Goal: Task Accomplishment & Management: Use online tool/utility

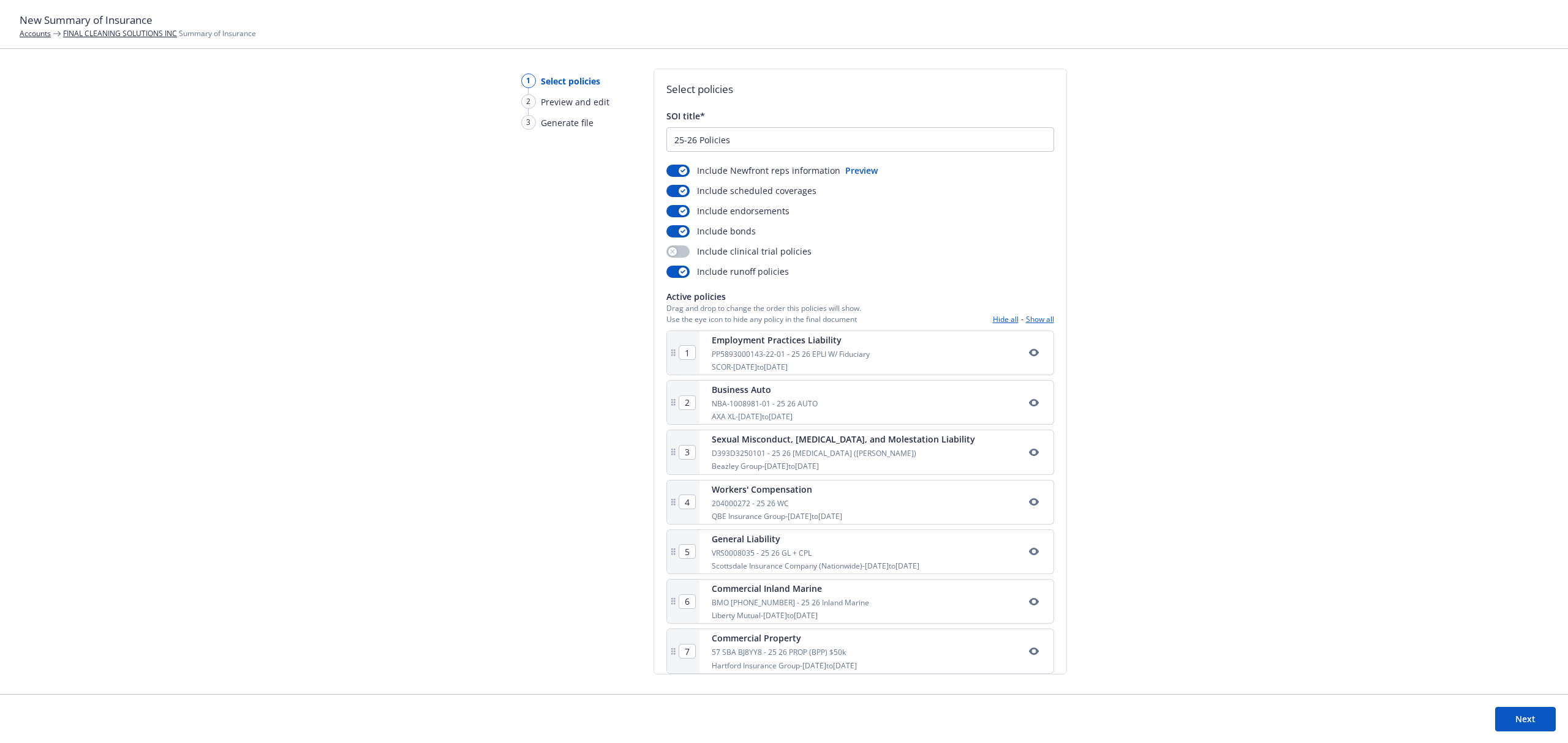
scroll to position [65, 0]
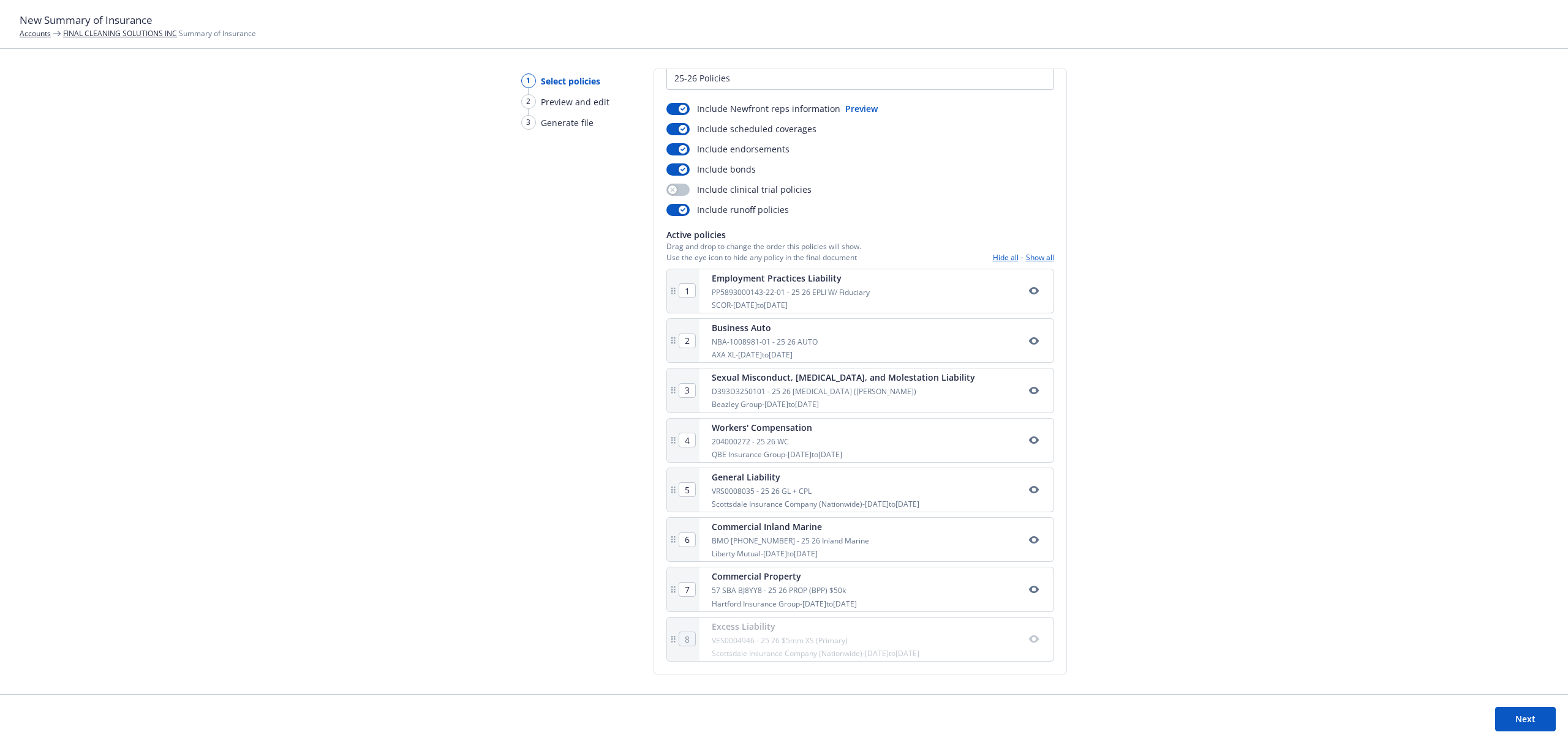
click at [102, 29] on link "FINAL CLEANING SOLUTIONS INC" at bounding box center [120, 33] width 114 height 11
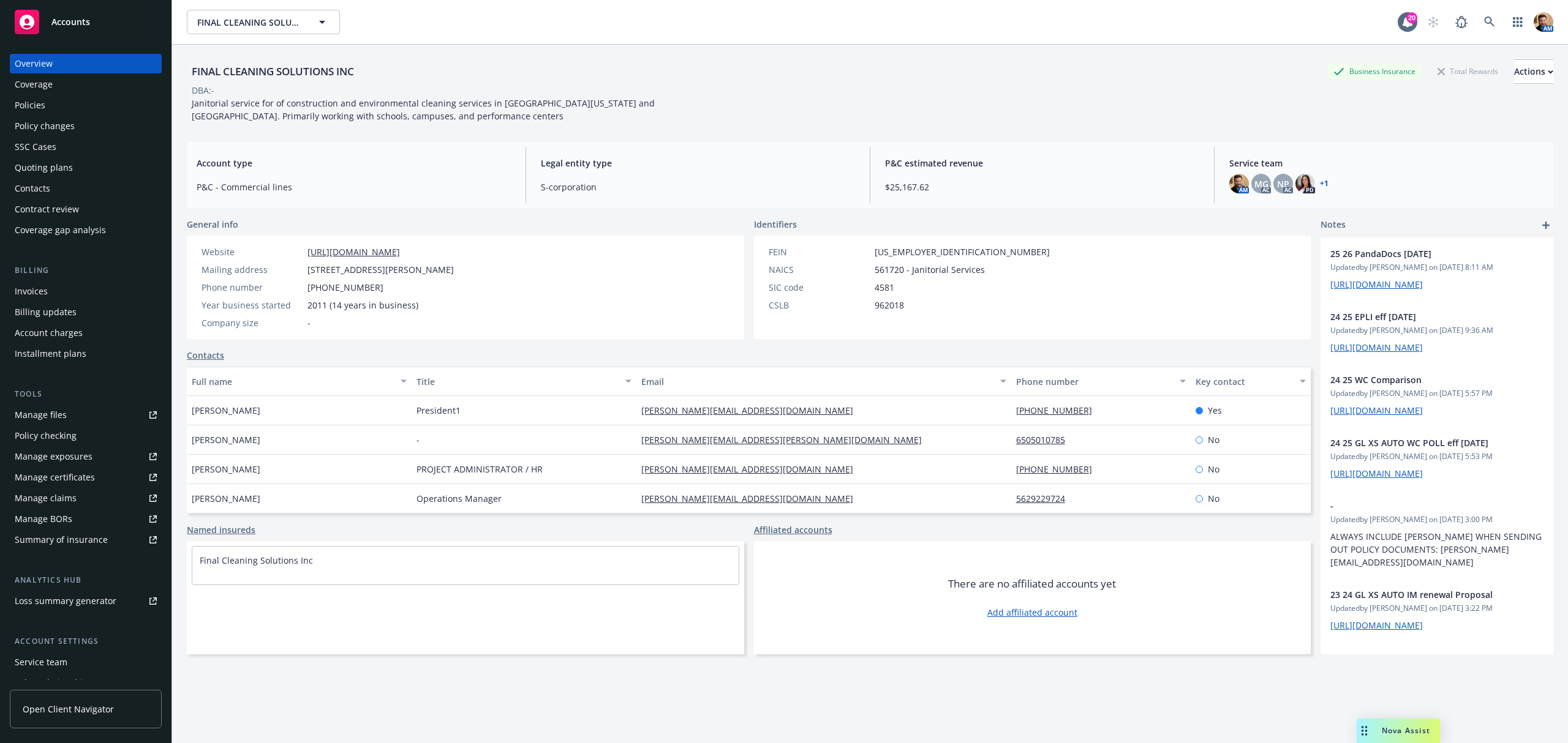
click at [65, 99] on div "Policies" at bounding box center [86, 105] width 142 height 19
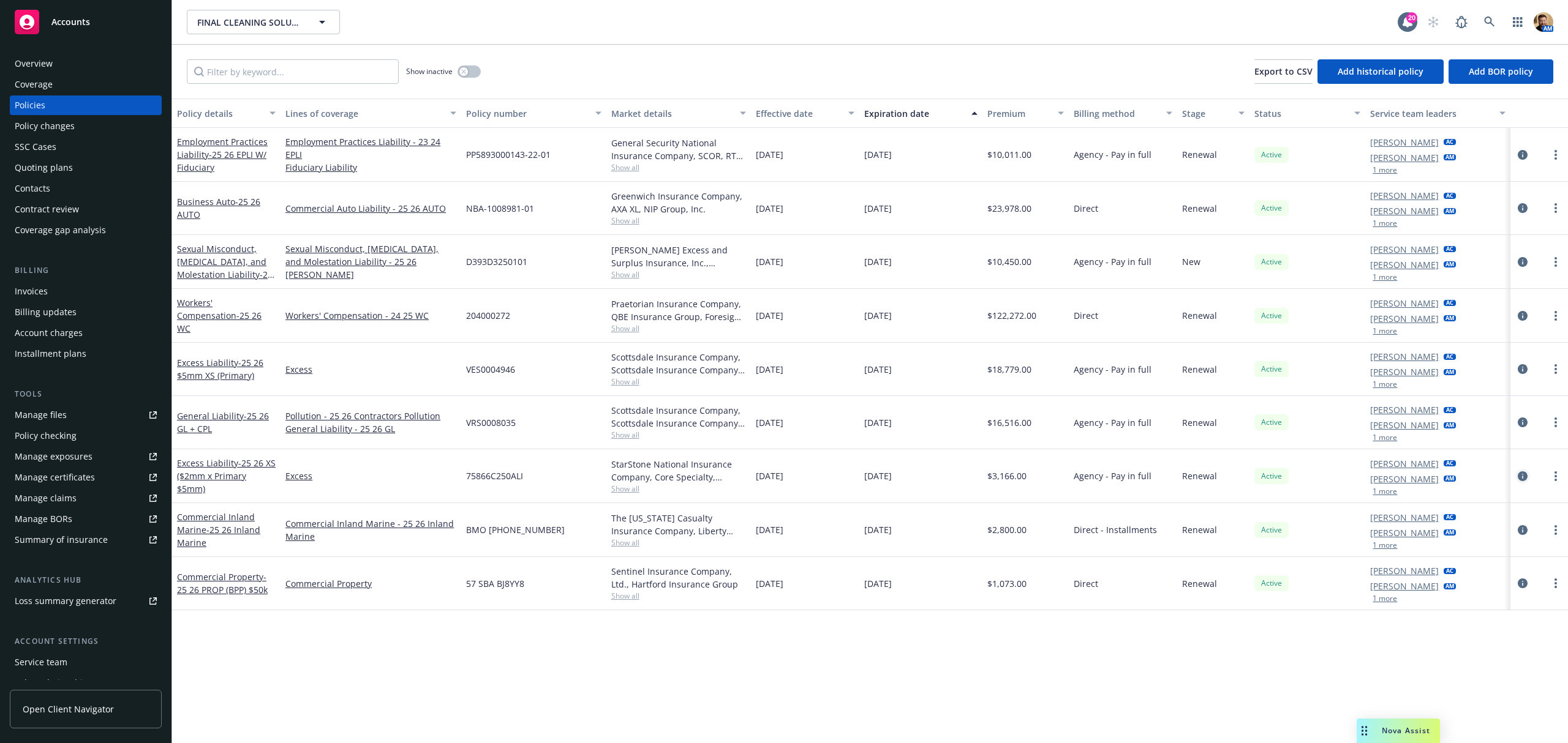
click at [1517, 474] on link "circleInformation" at bounding box center [1523, 476] width 15 height 15
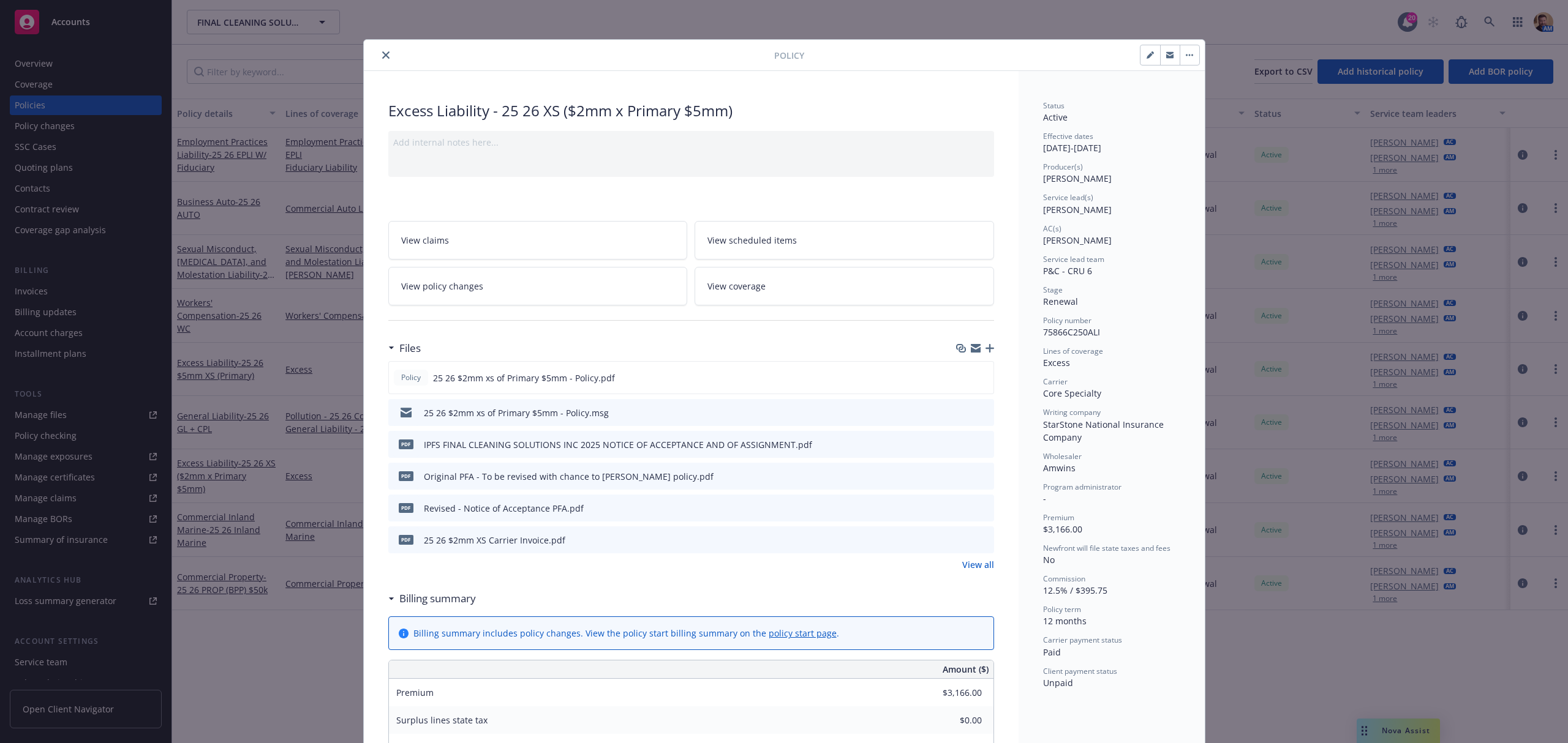
click at [752, 297] on link "View coverage" at bounding box center [844, 286] width 299 height 39
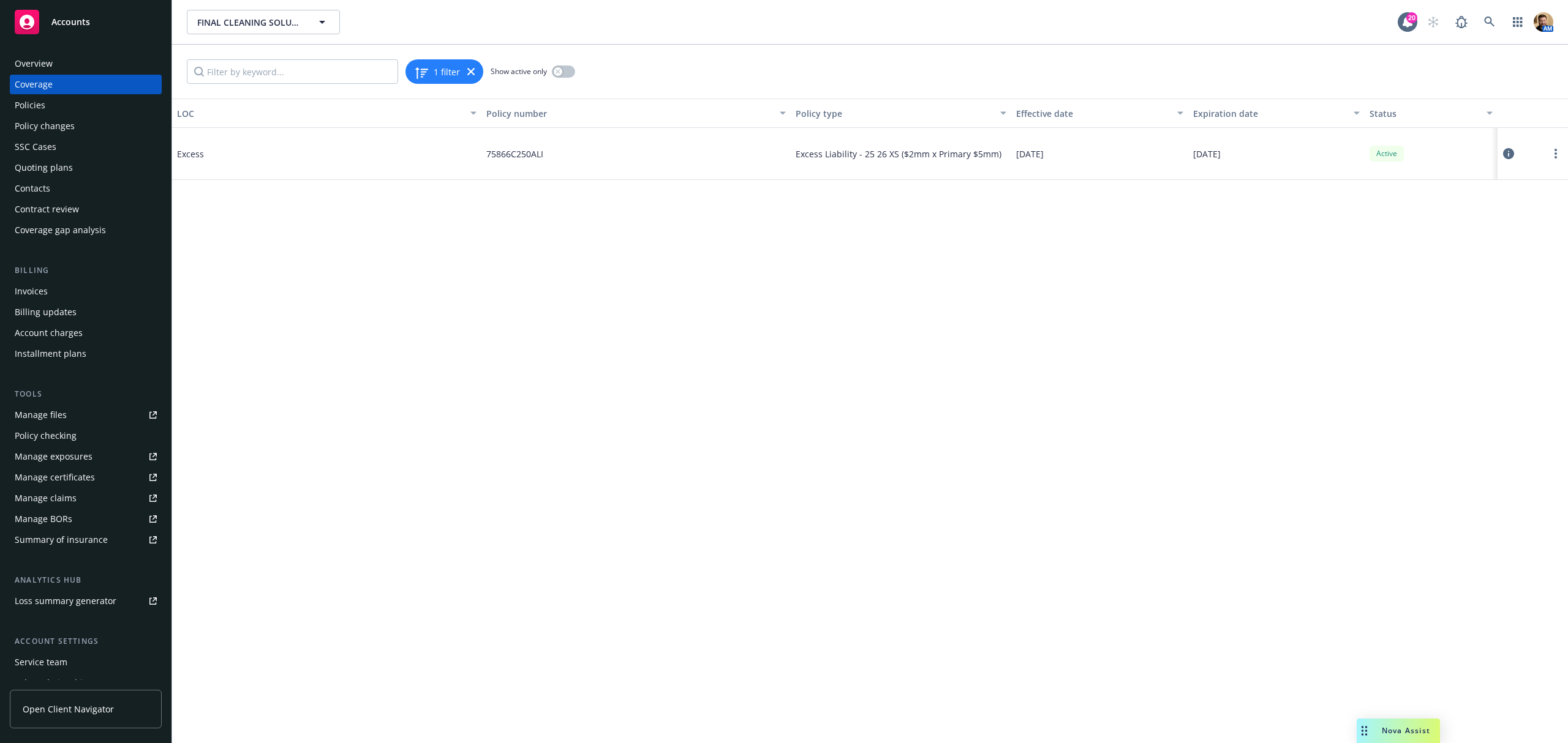
click at [1506, 152] on icon at bounding box center [1509, 154] width 11 height 11
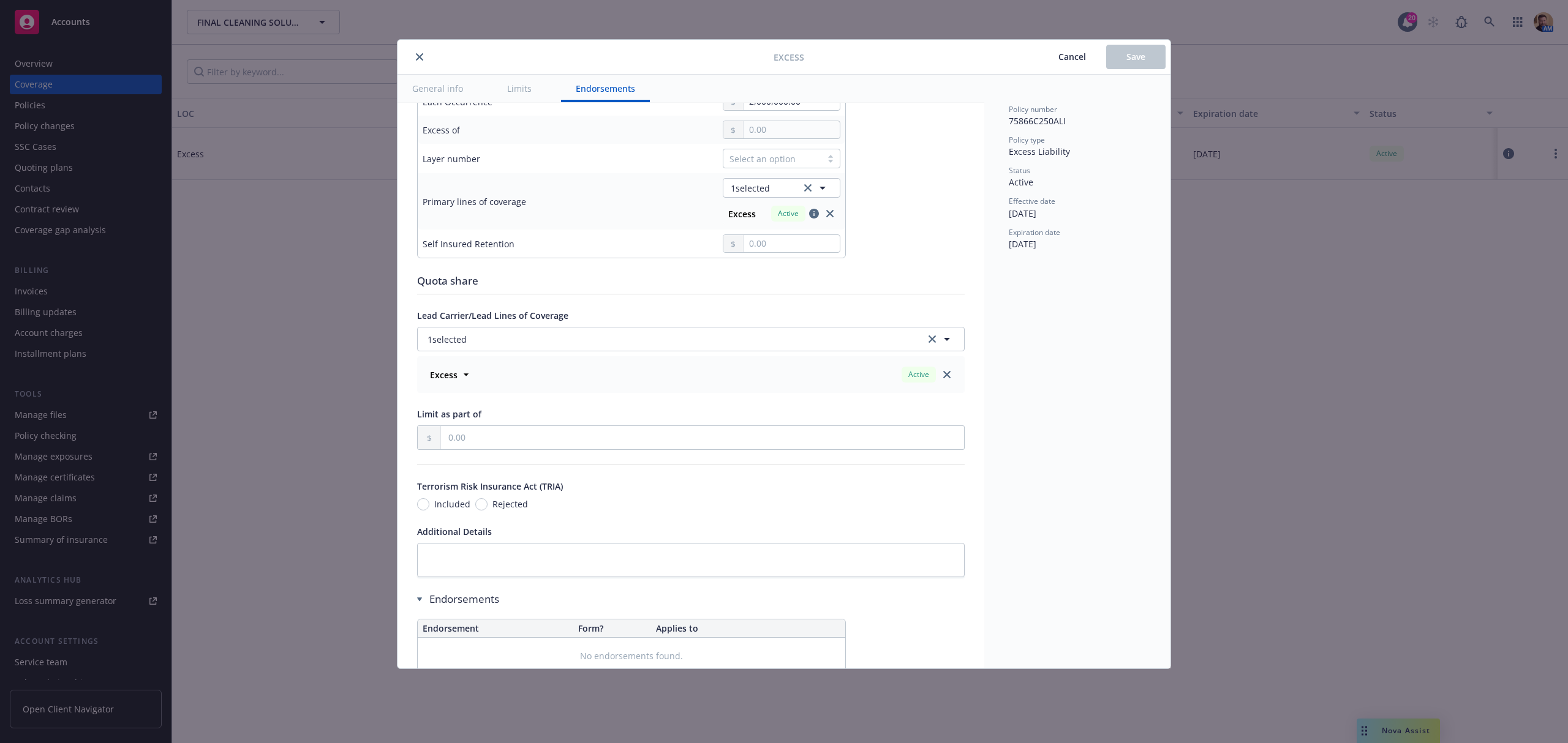
scroll to position [408, 0]
click at [440, 339] on span "1 selected" at bounding box center [447, 335] width 39 height 13
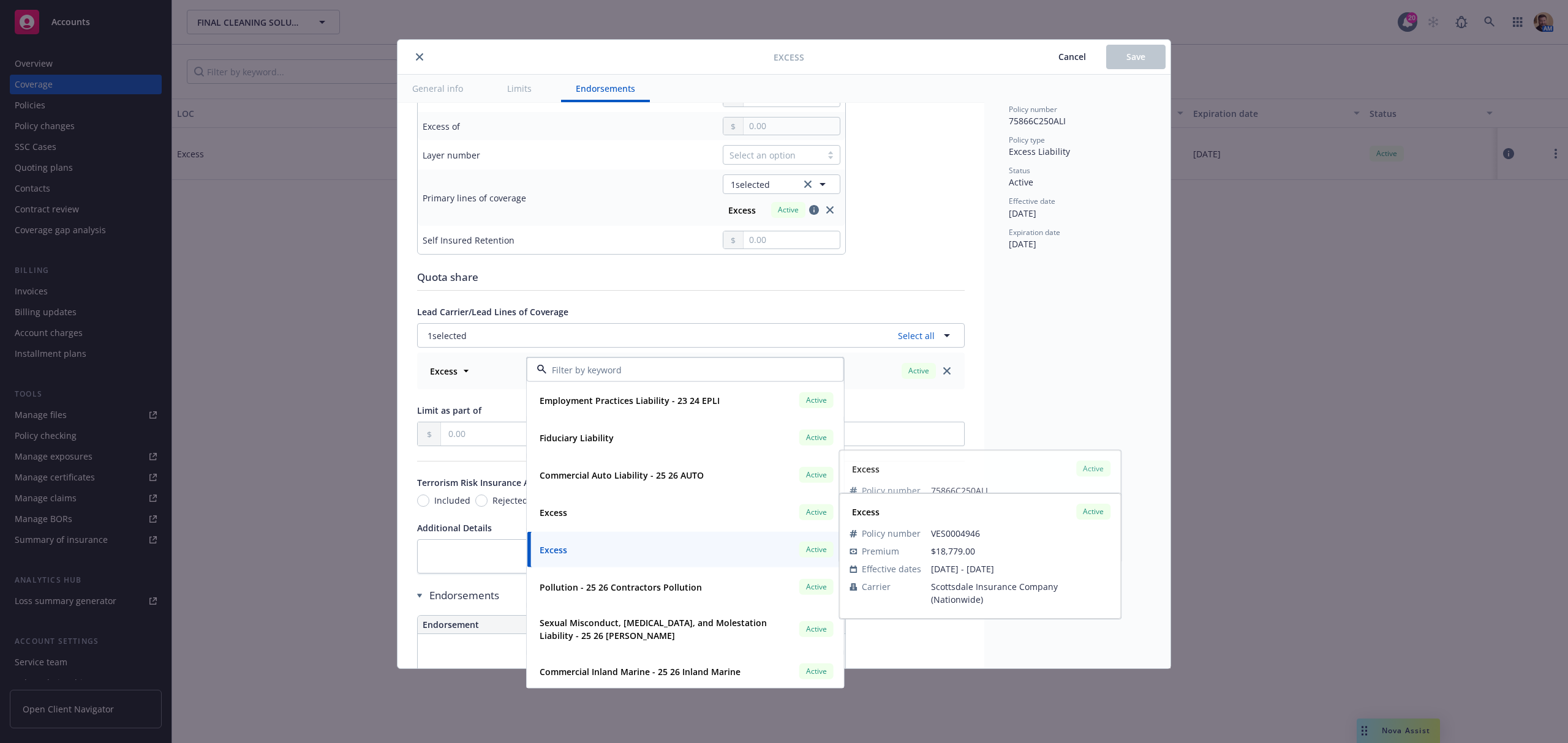
click at [574, 548] on div "Excess Active" at bounding box center [685, 549] width 301 height 21
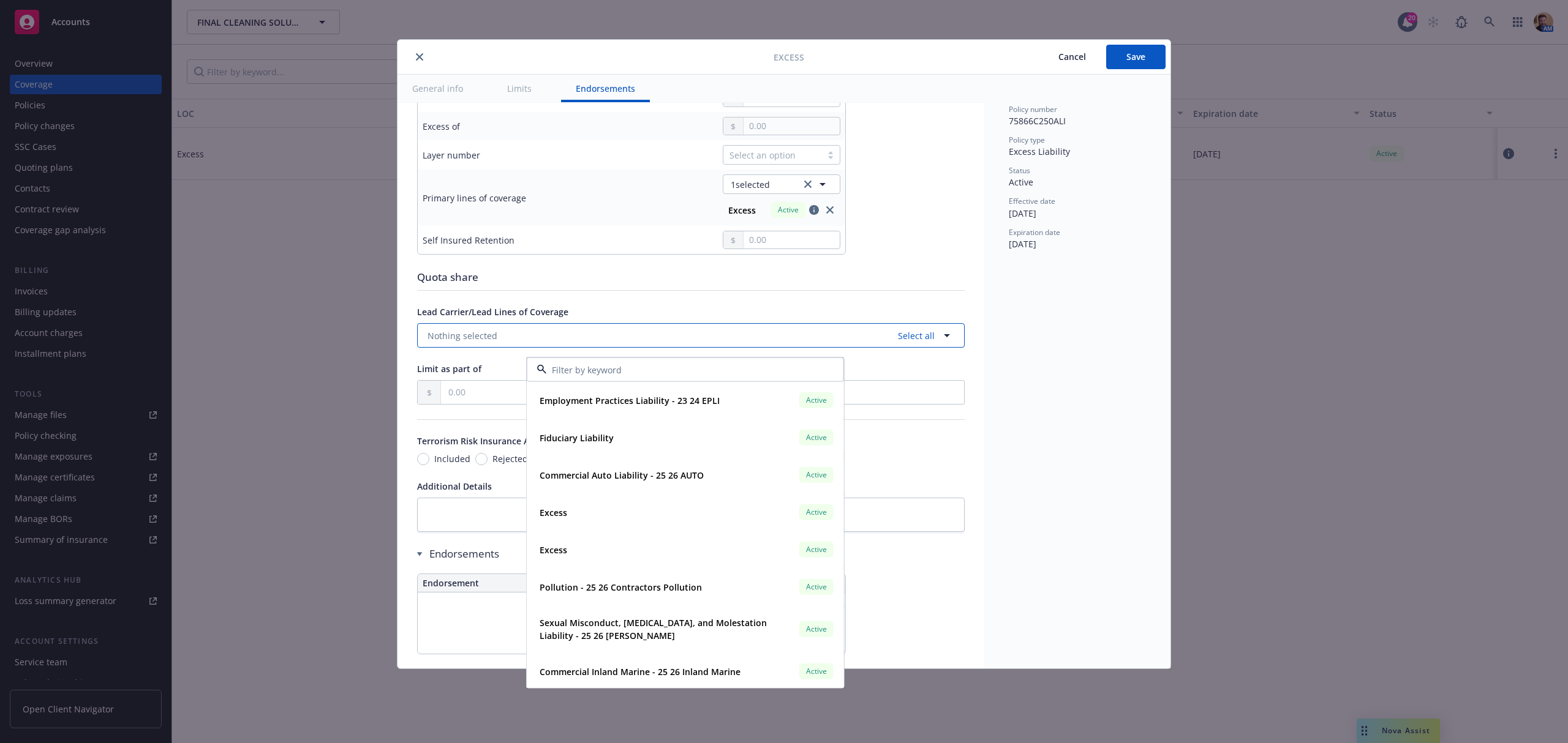
click at [495, 340] on span "Nothing selected" at bounding box center [462, 335] width 70 height 13
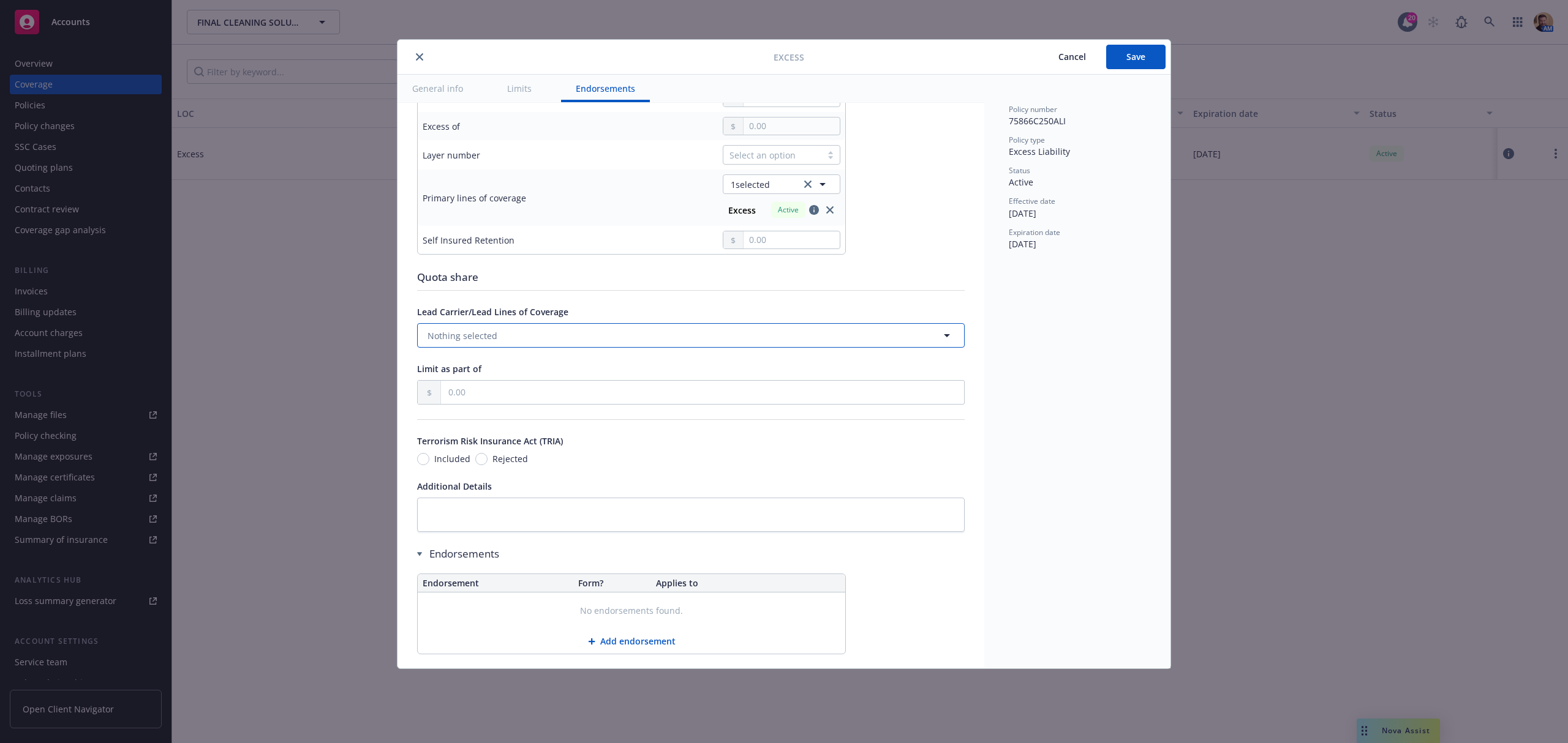
click at [495, 340] on span "Nothing selected" at bounding box center [462, 335] width 70 height 13
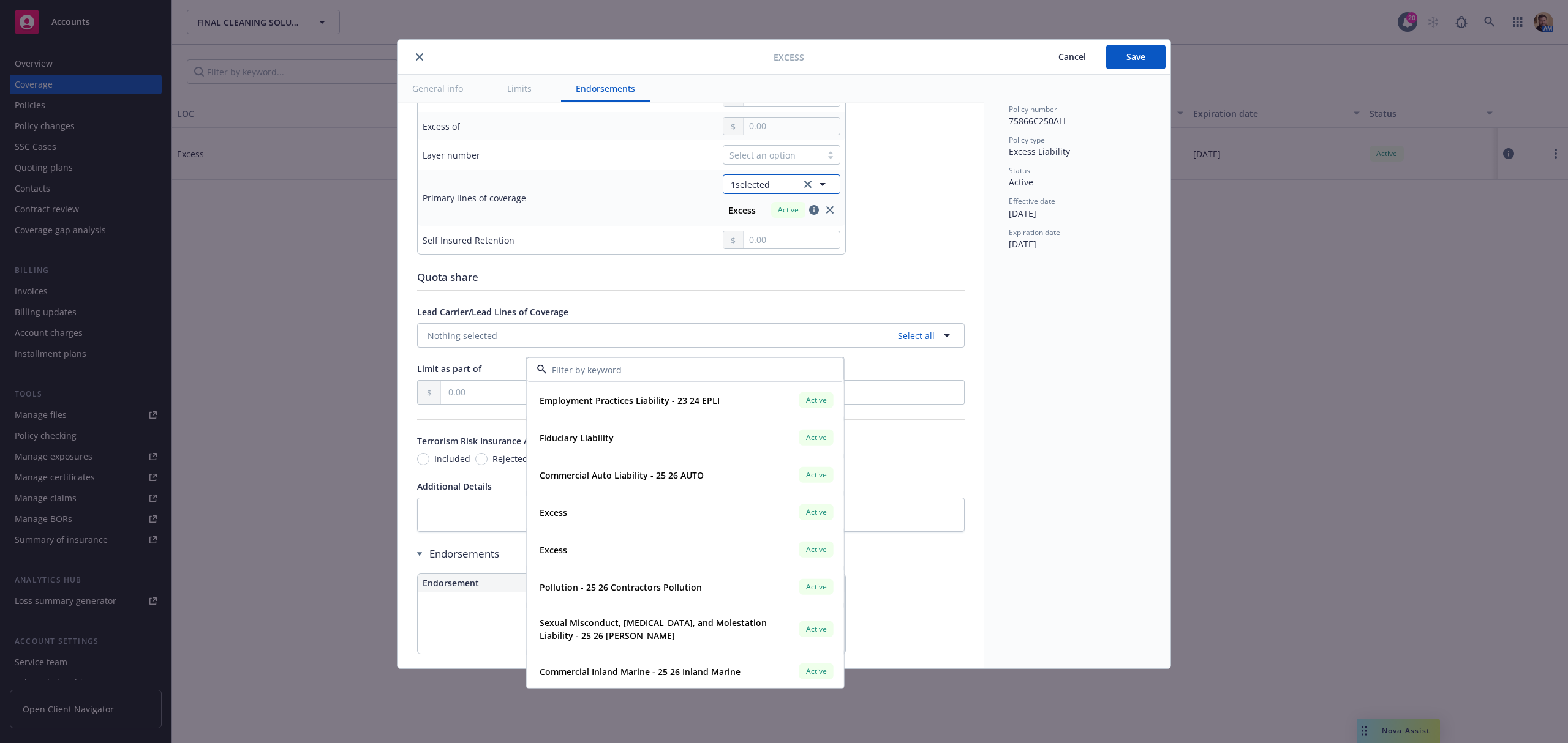
click at [777, 179] on button "1 selected" at bounding box center [782, 184] width 117 height 19
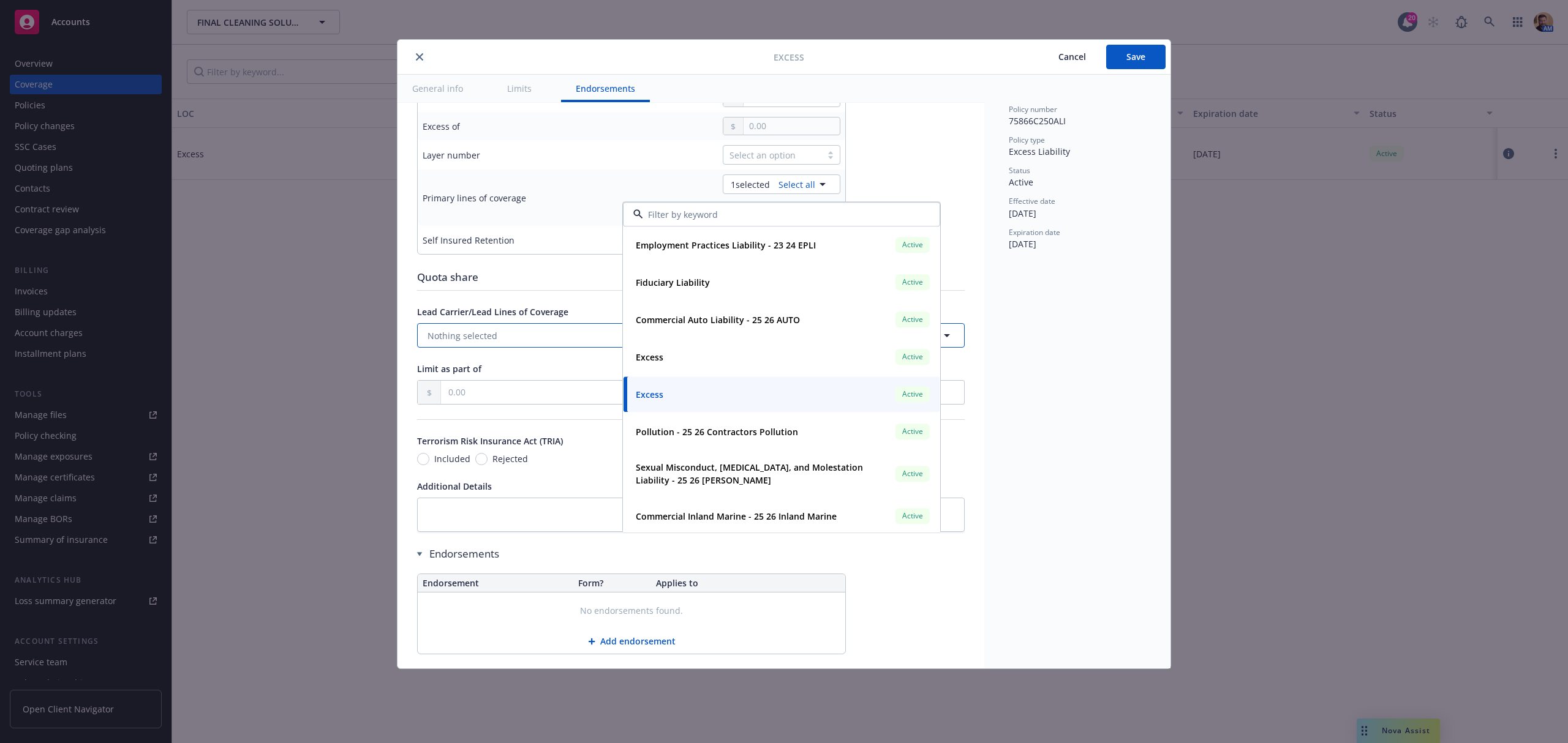
click at [494, 335] on span "Nothing selected" at bounding box center [462, 335] width 70 height 13
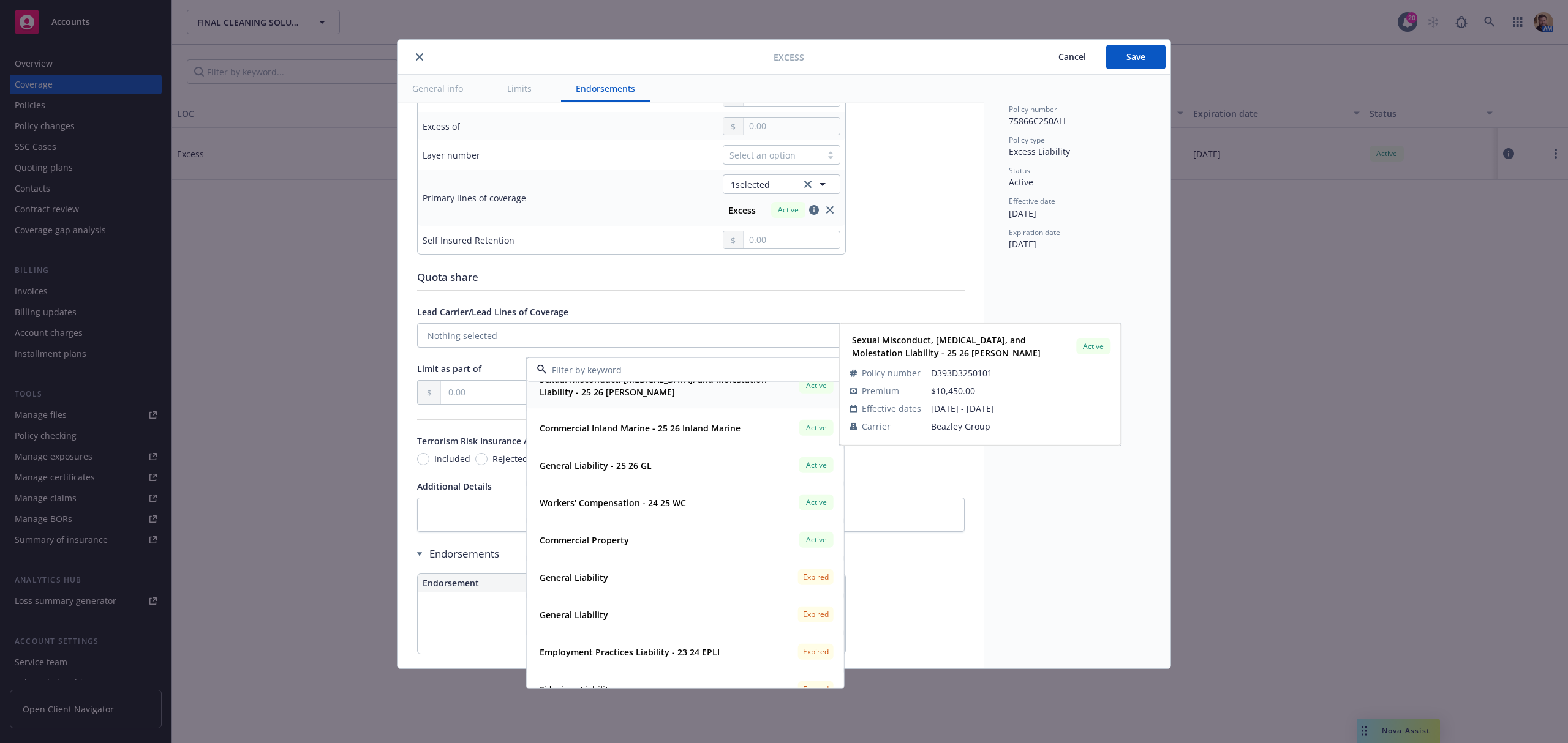
scroll to position [245, 0]
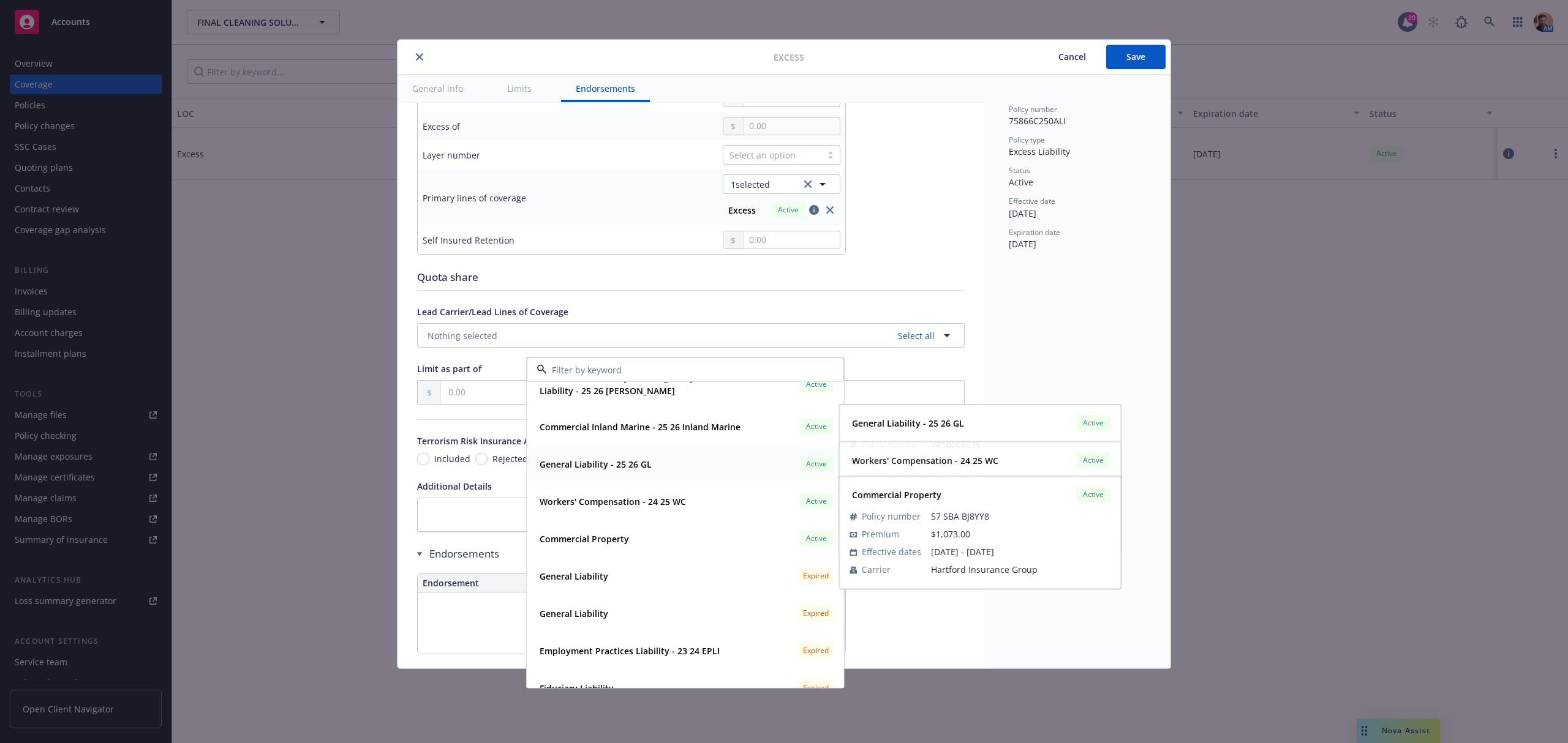
click at [580, 461] on strong "General Liability - 25 26 GL" at bounding box center [595, 463] width 112 height 12
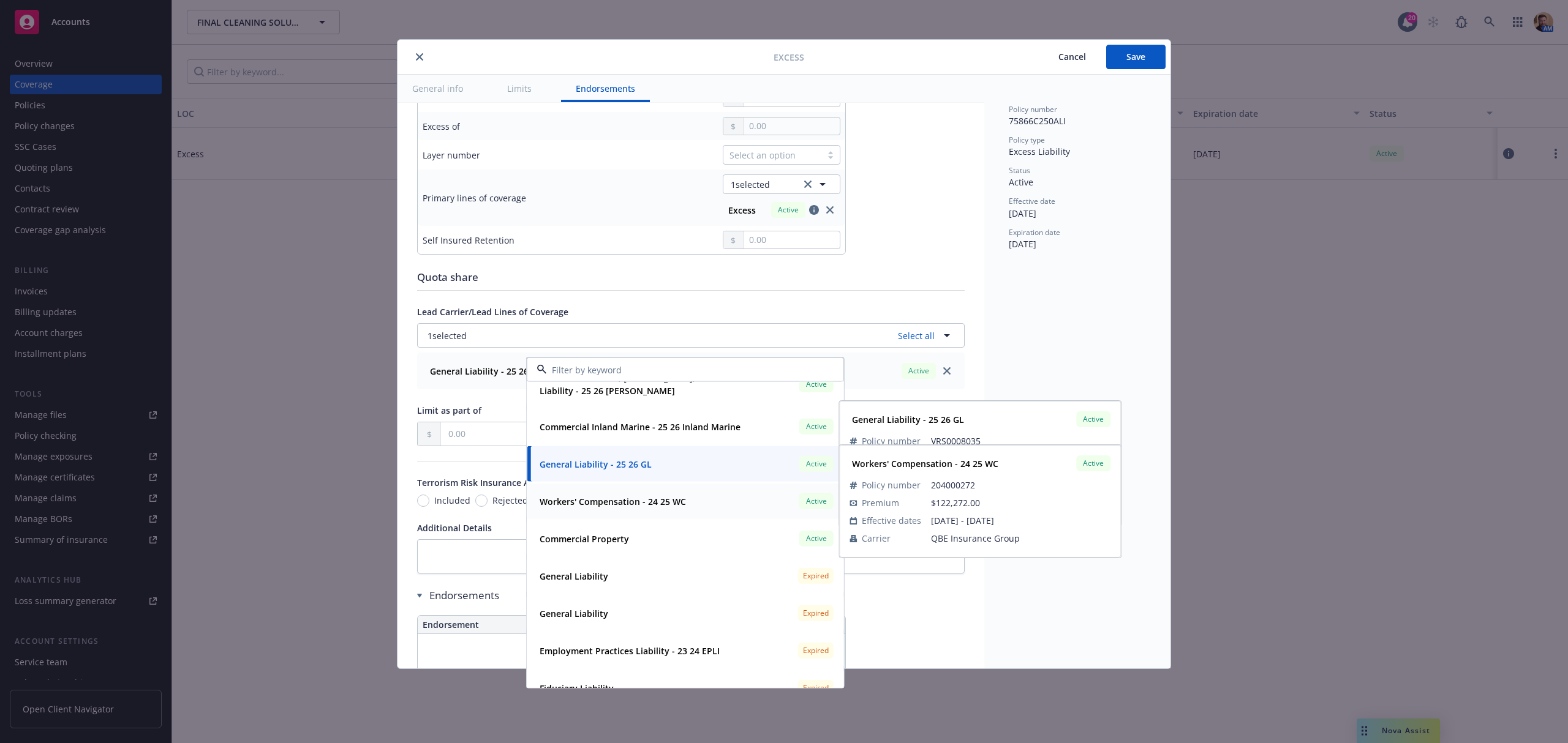
click at [588, 504] on strong "Workers' Compensation - 24 25 WC" at bounding box center [613, 501] width 146 height 12
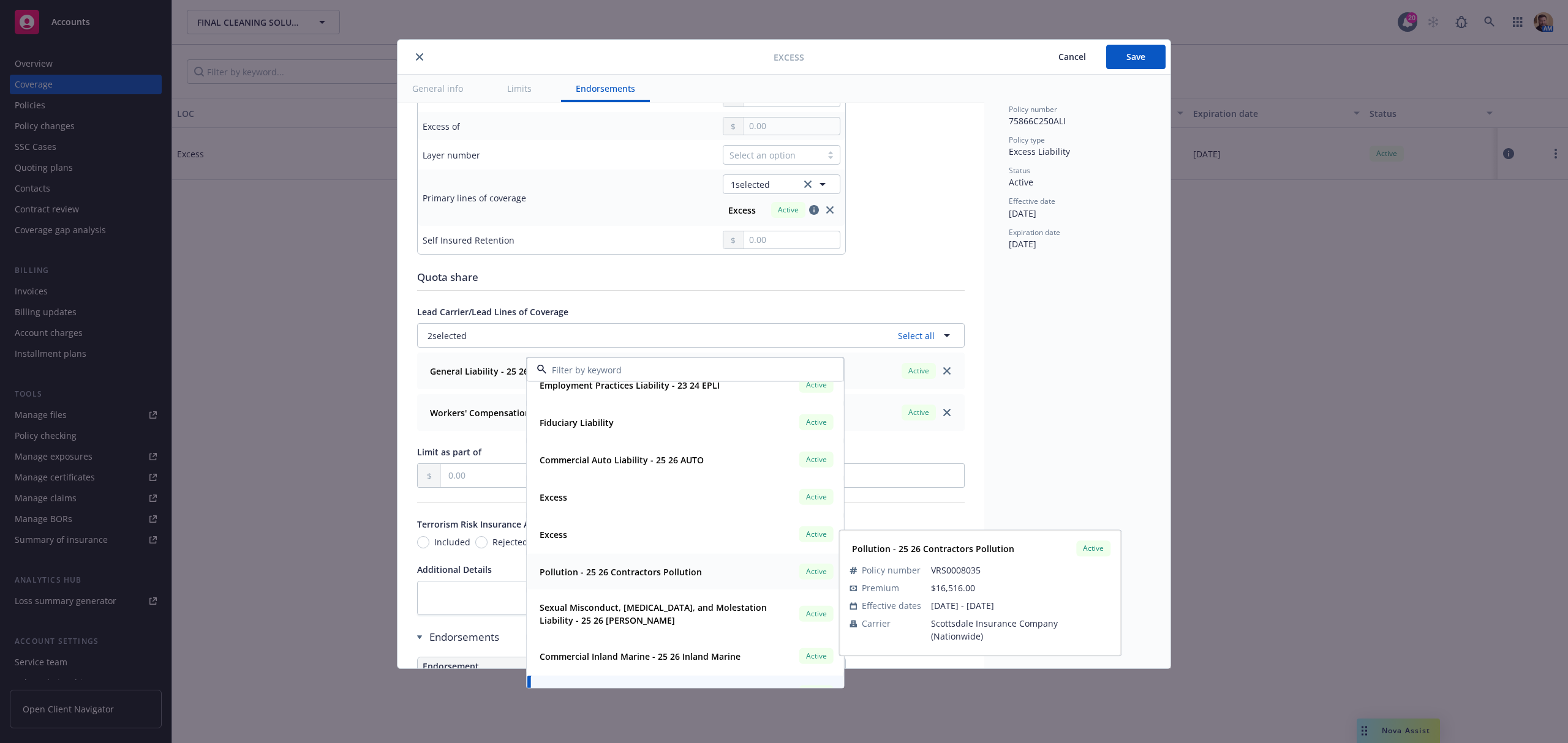
scroll to position [0, 0]
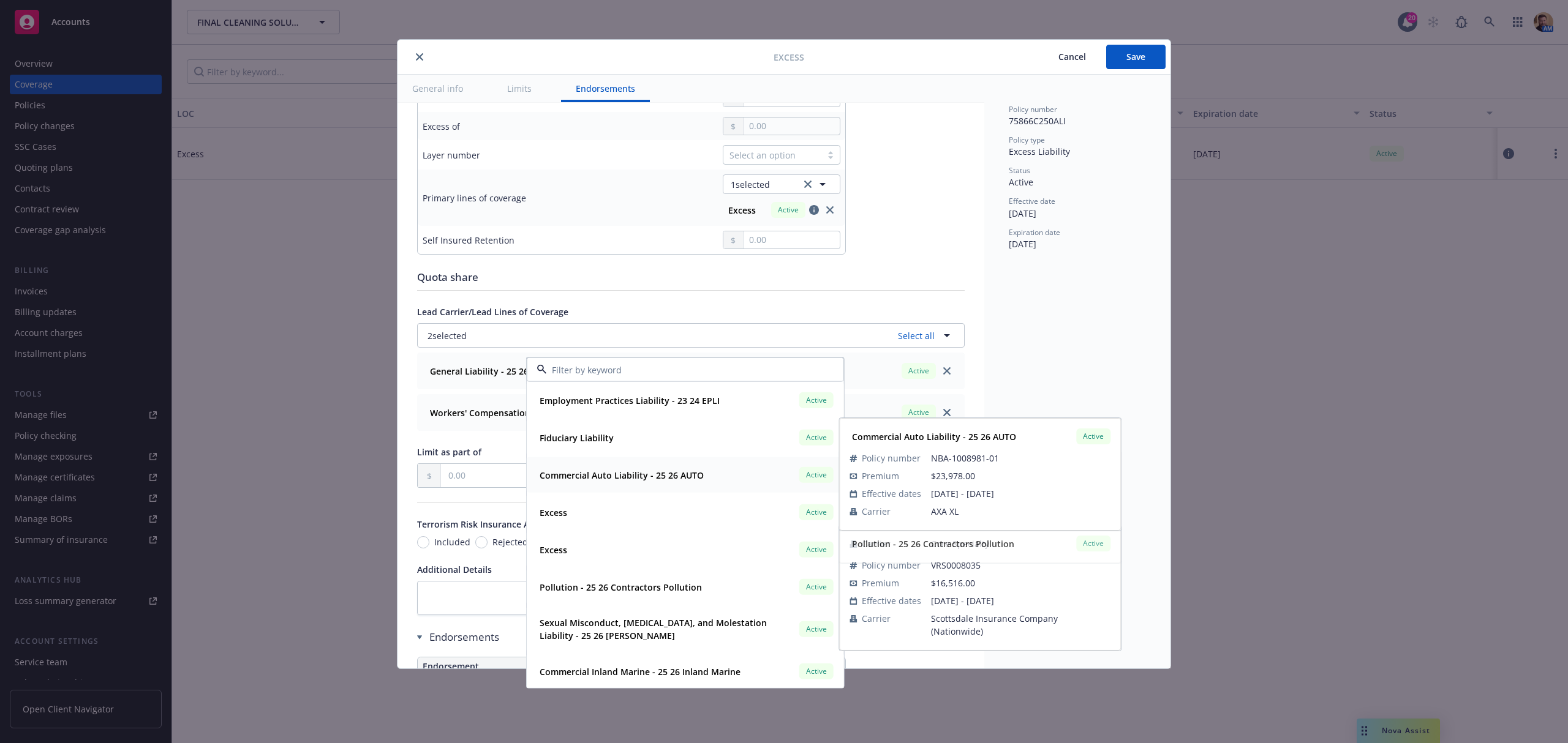
click at [585, 481] on span "Commercial Auto Liability - 25 26 AUTO" at bounding box center [622, 475] width 164 height 13
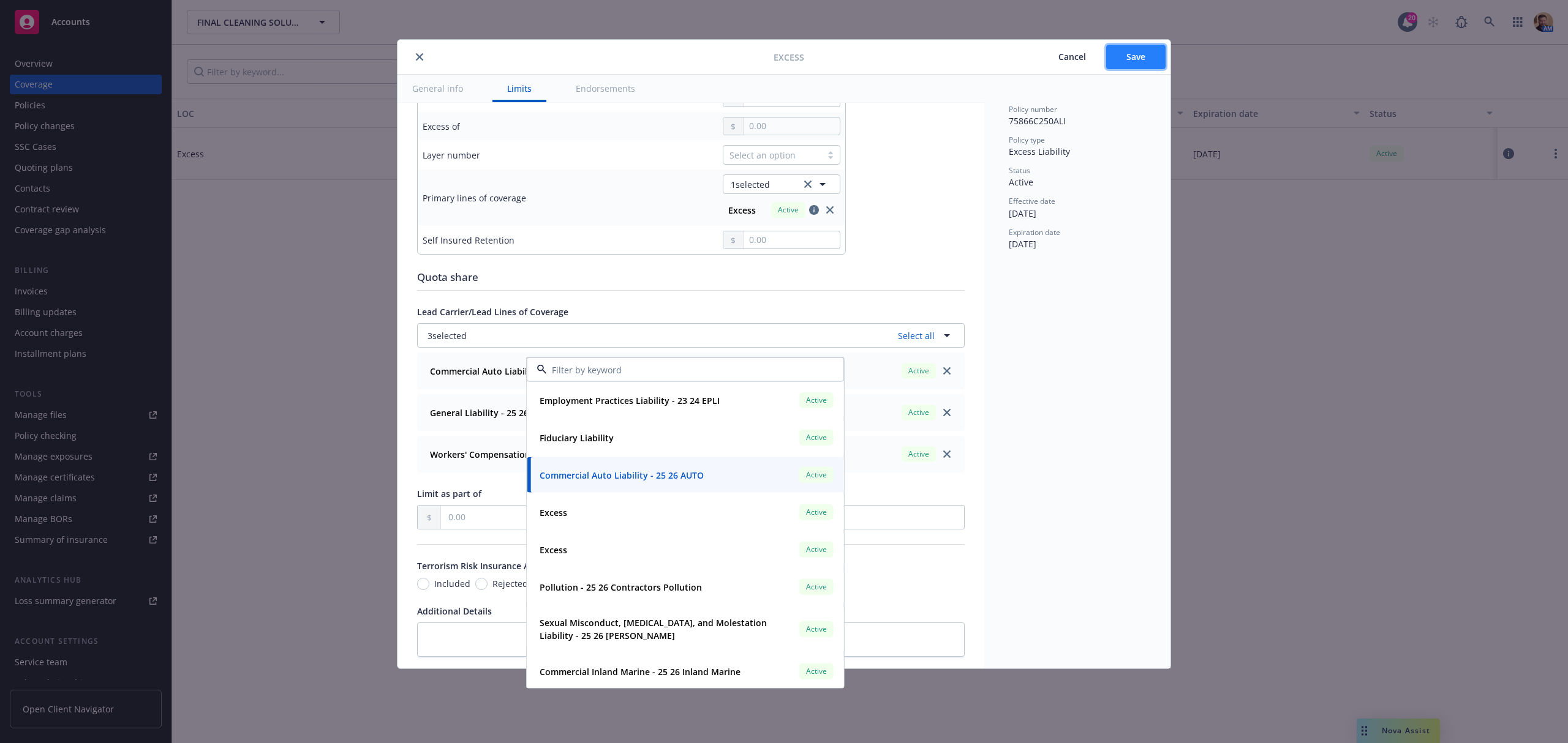
click at [1148, 62] on button "Save" at bounding box center [1136, 57] width 59 height 24
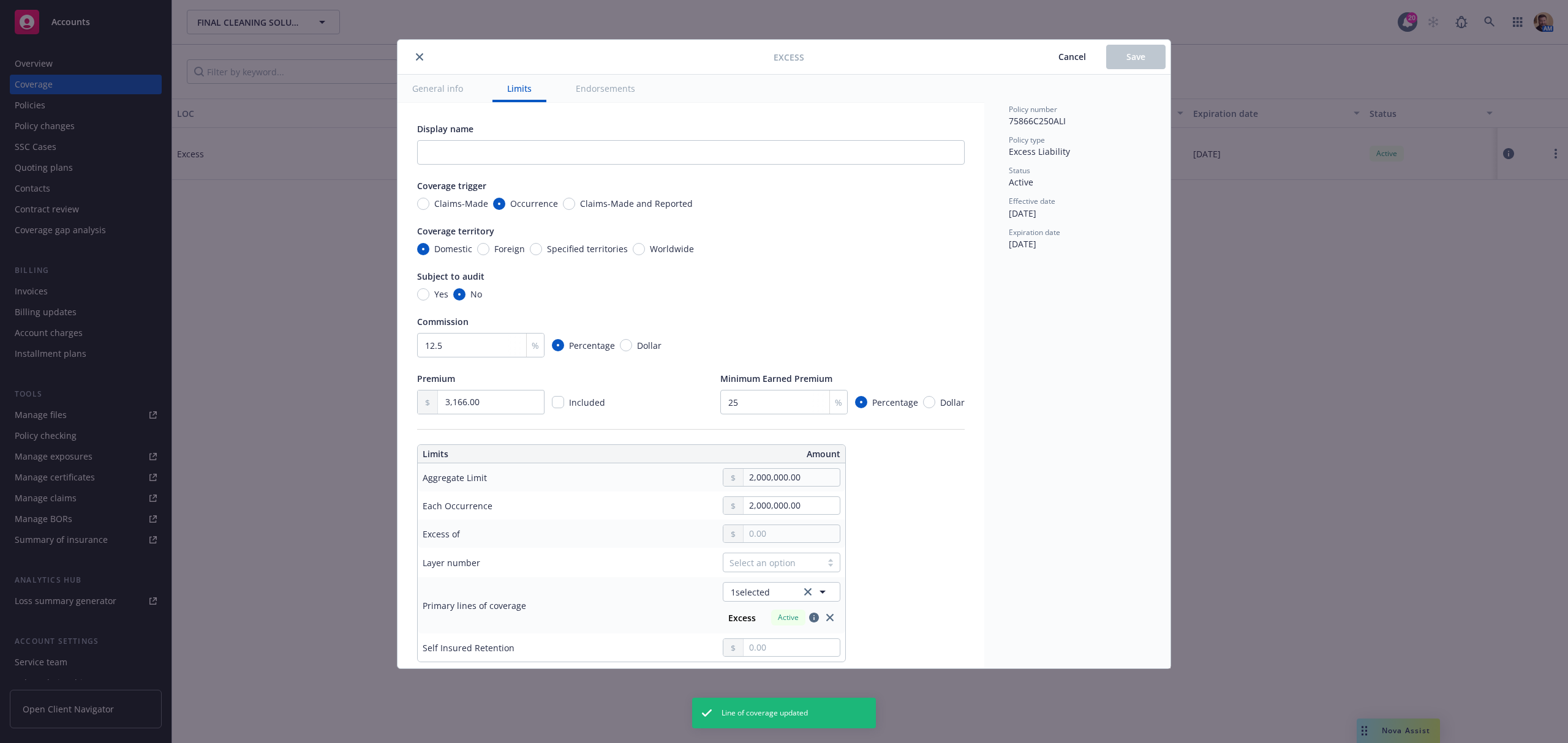
click at [424, 54] on button "close" at bounding box center [420, 57] width 15 height 15
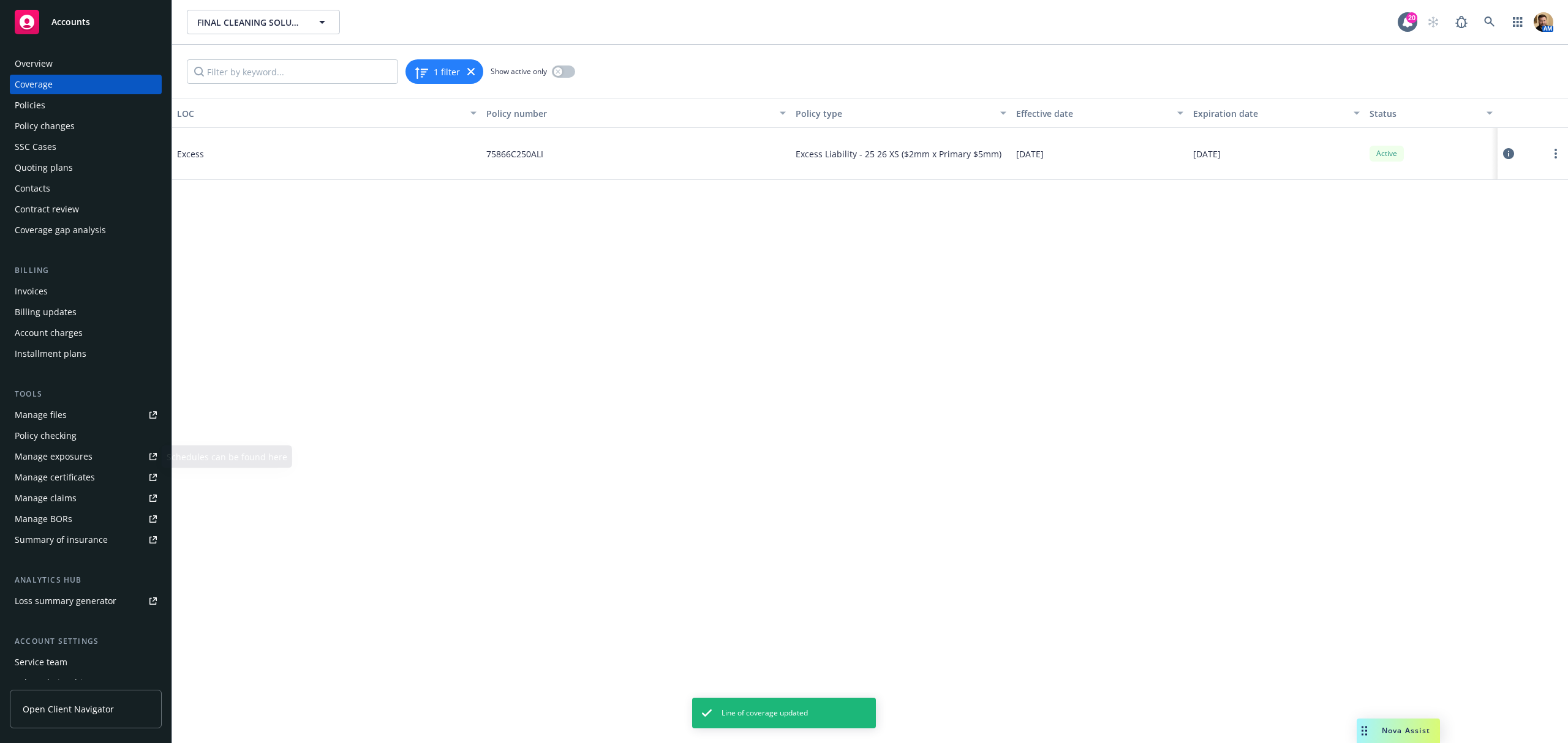
click at [65, 536] on div "Summary of insurance" at bounding box center [61, 539] width 93 height 19
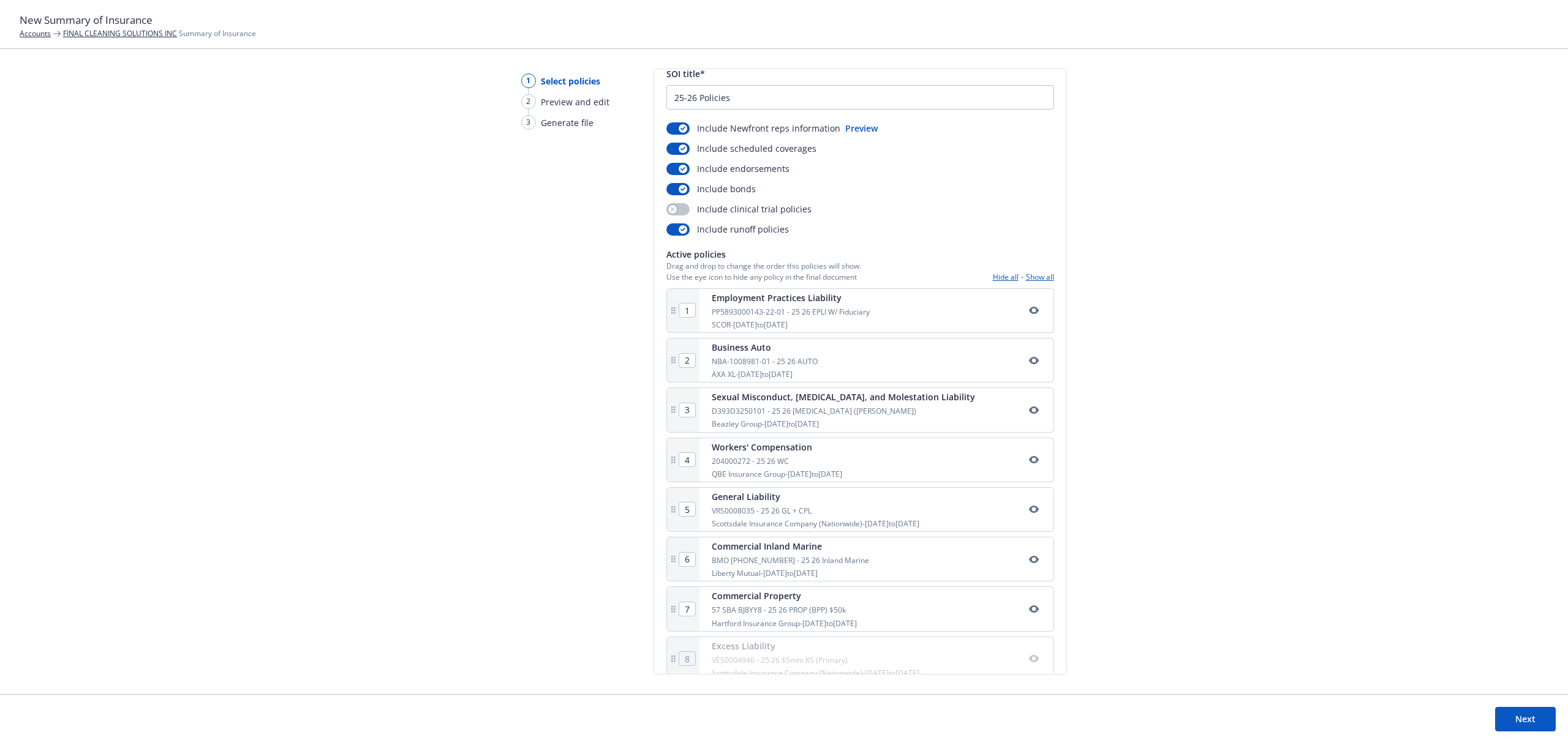
scroll to position [65, 0]
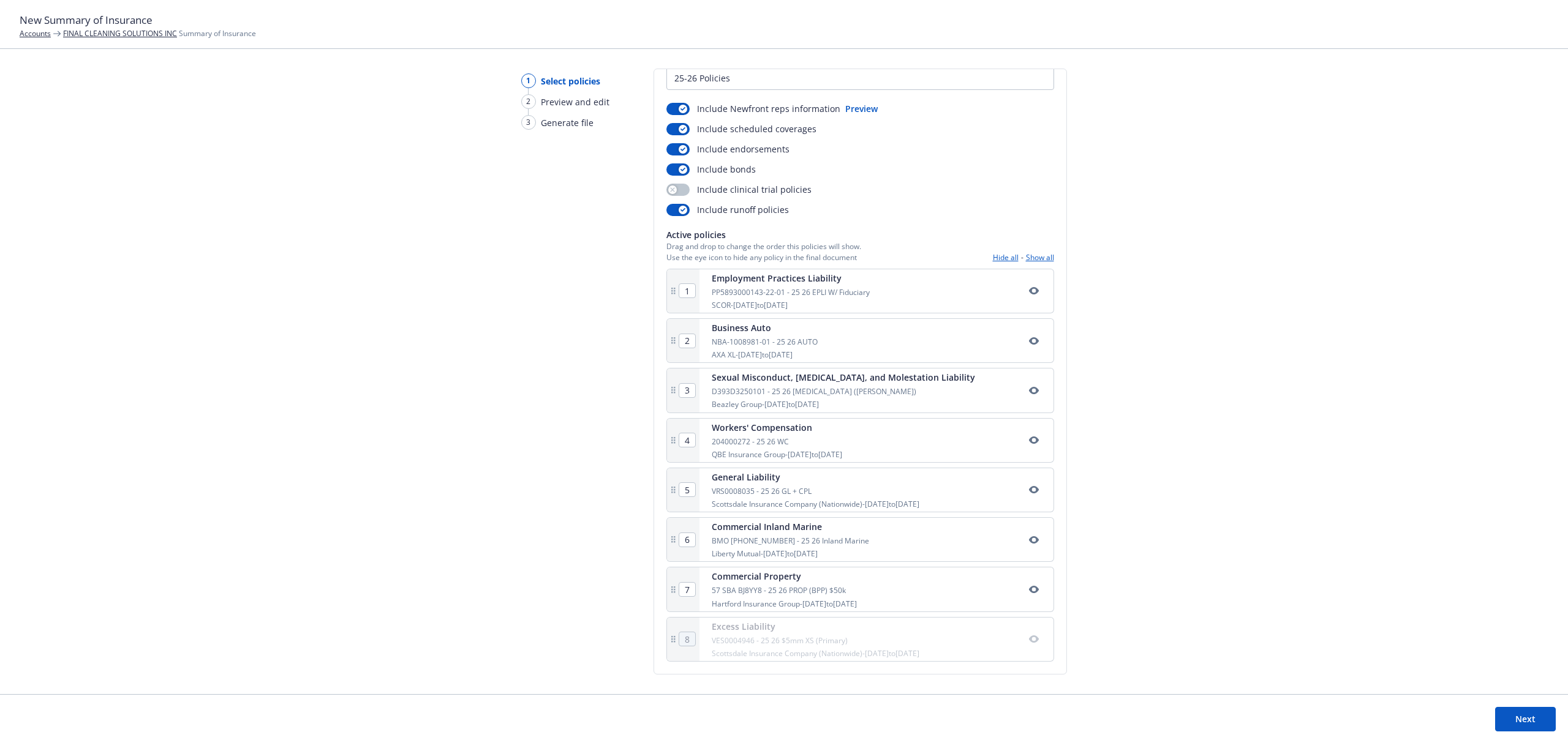
click at [827, 626] on div "Excess Liability" at bounding box center [815, 626] width 207 height 13
click at [1030, 247] on div "Active policies Drag and drop to change the order this policies will show. Use …" at bounding box center [860, 245] width 388 height 34
click at [1028, 253] on button "Show all" at bounding box center [1040, 257] width 28 height 11
click at [896, 636] on div "VES0004946 - 25 26 $5mm XS (Primary)" at bounding box center [815, 641] width 207 height 11
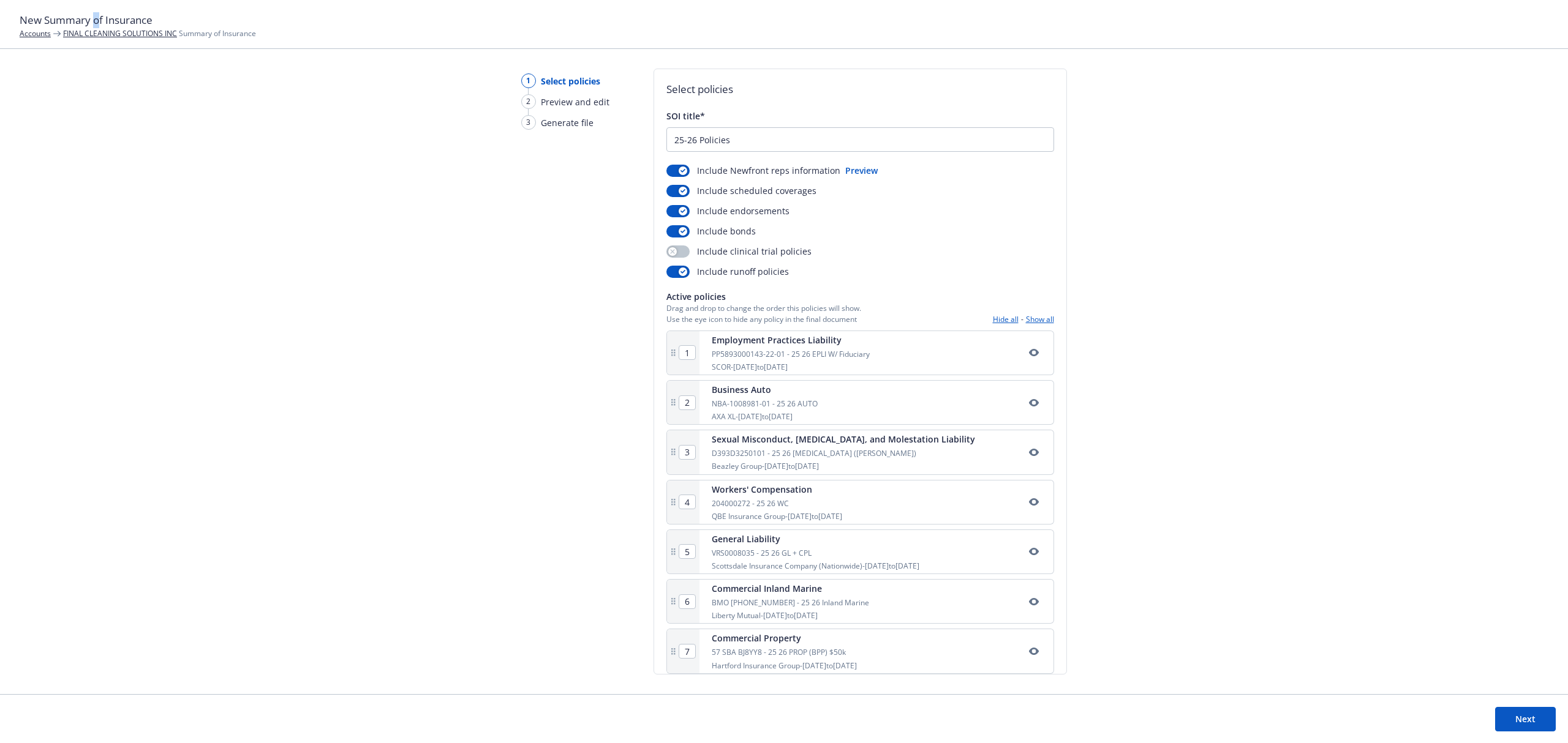
click at [97, 26] on h1 "New Summary of Insurance" at bounding box center [783, 20] width 1529 height 16
click at [101, 36] on link "FINAL CLEANING SOLUTIONS INC" at bounding box center [120, 33] width 114 height 11
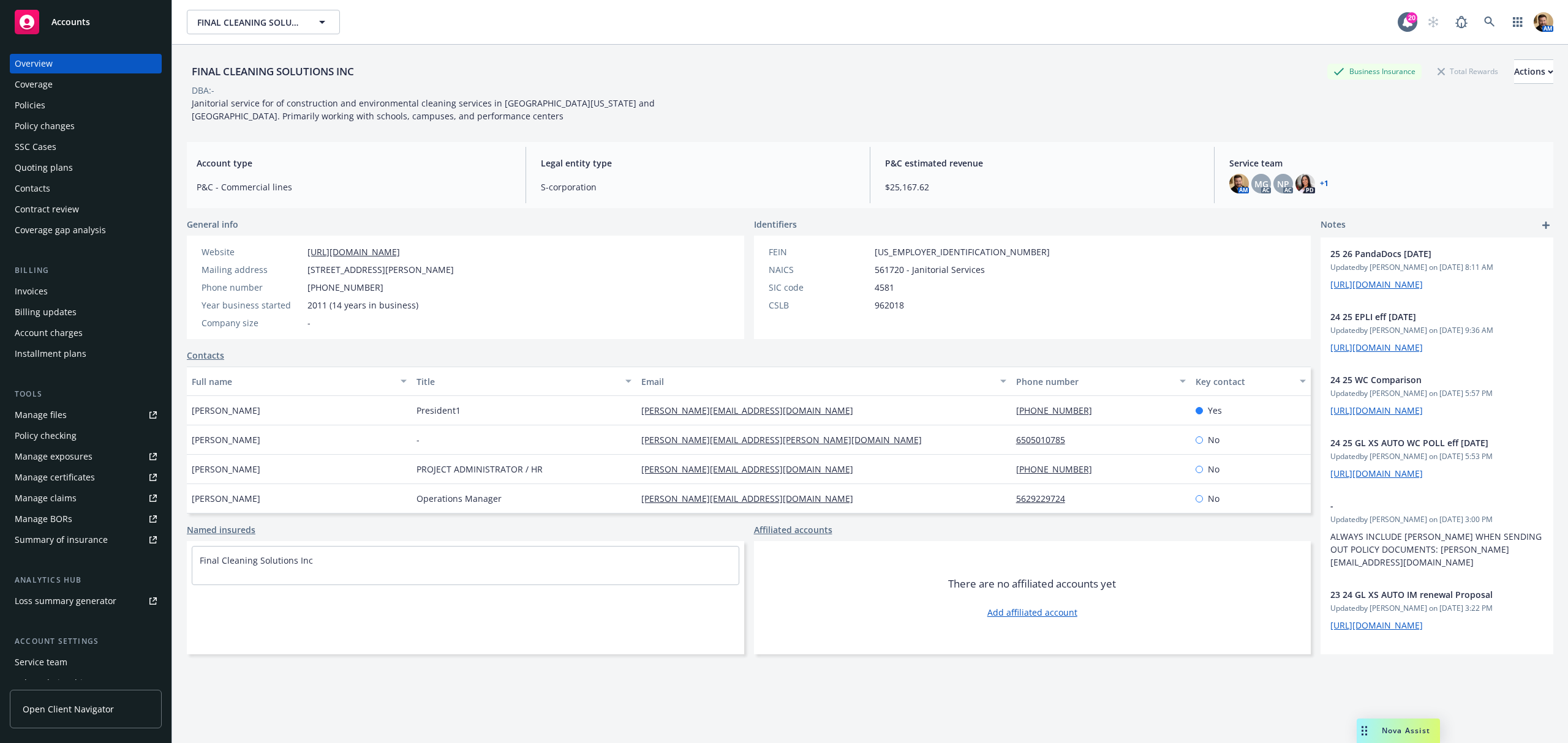
click at [59, 110] on div "Policies" at bounding box center [86, 105] width 142 height 19
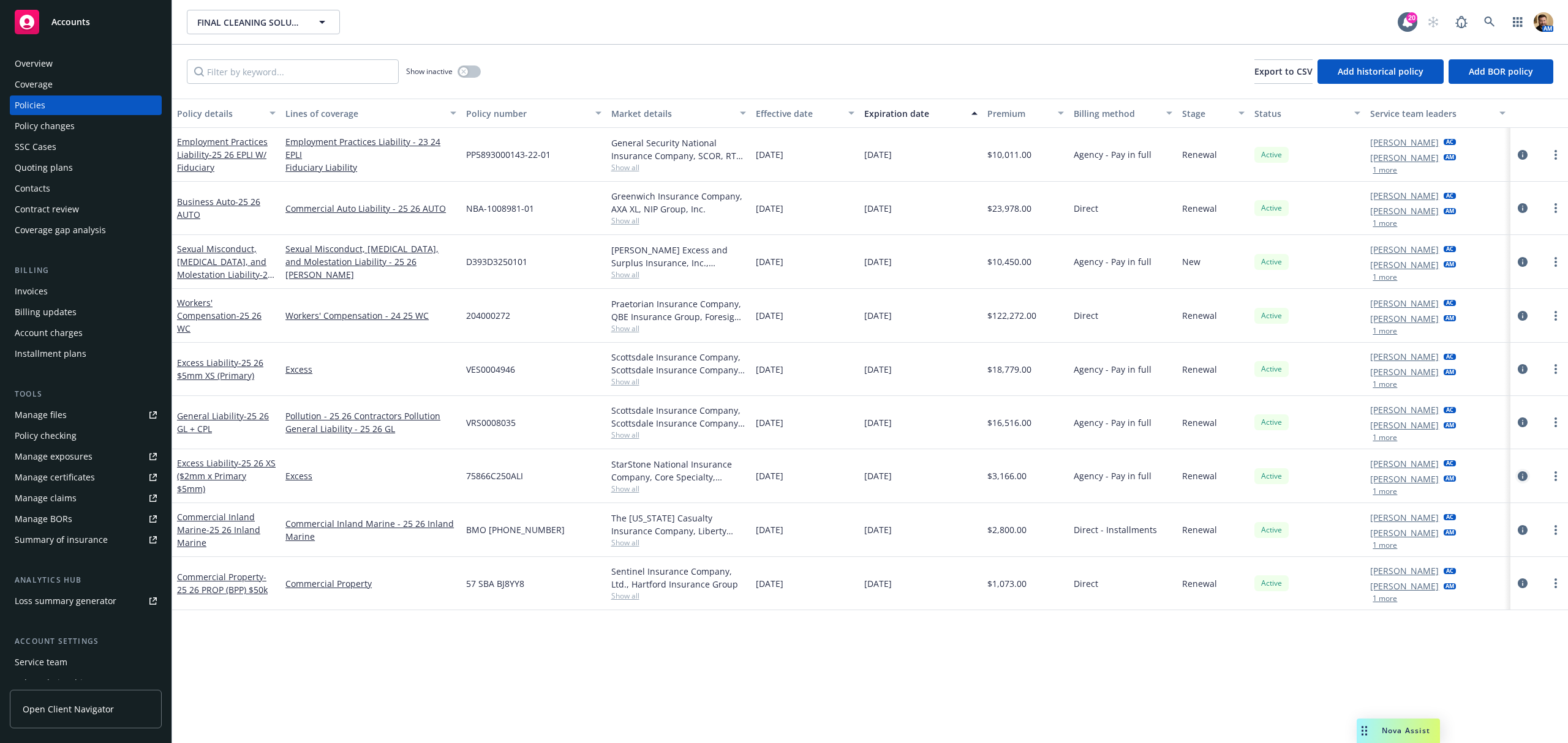
click at [1522, 478] on icon "circleInformation" at bounding box center [1523, 476] width 10 height 10
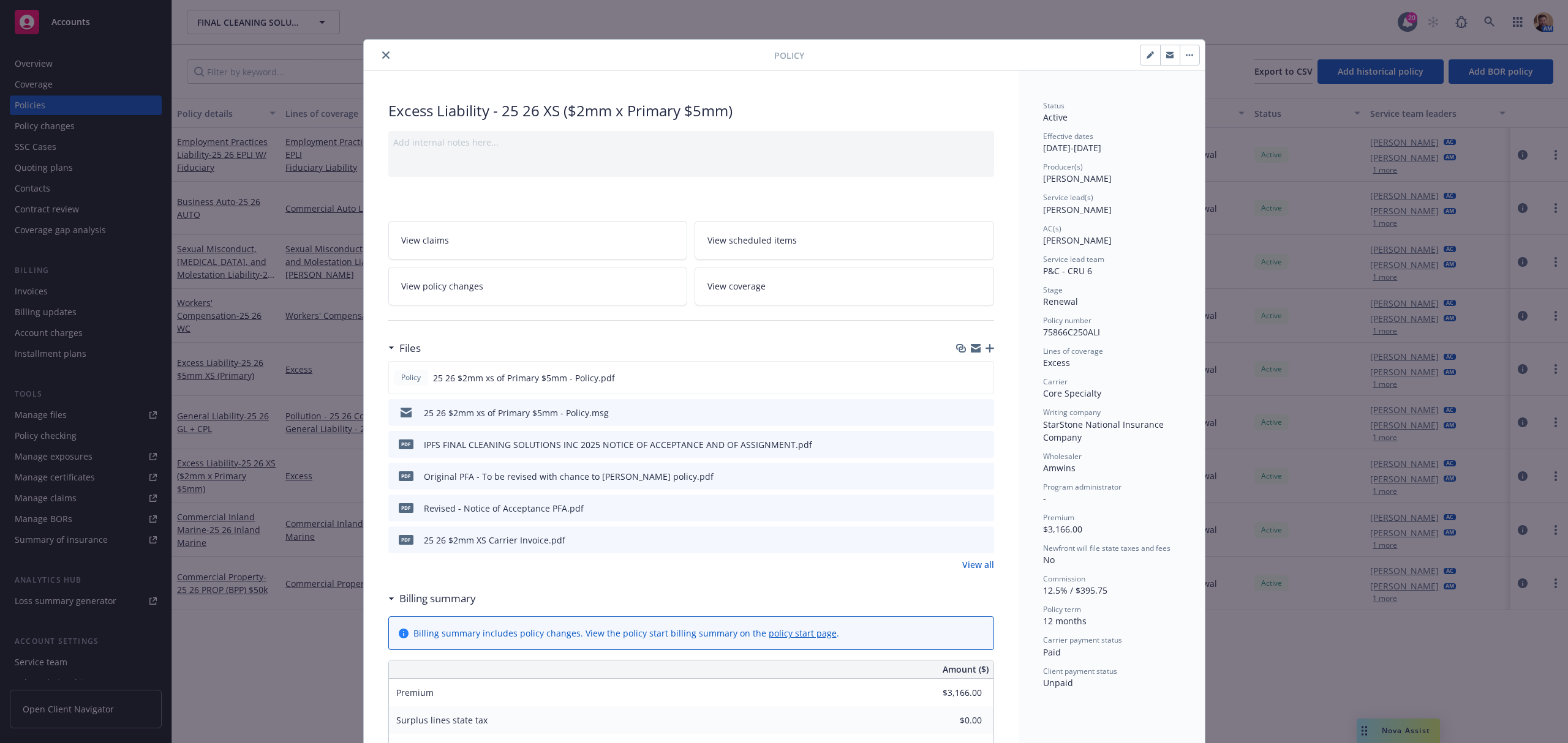
click at [753, 285] on span "View coverage" at bounding box center [736, 286] width 58 height 13
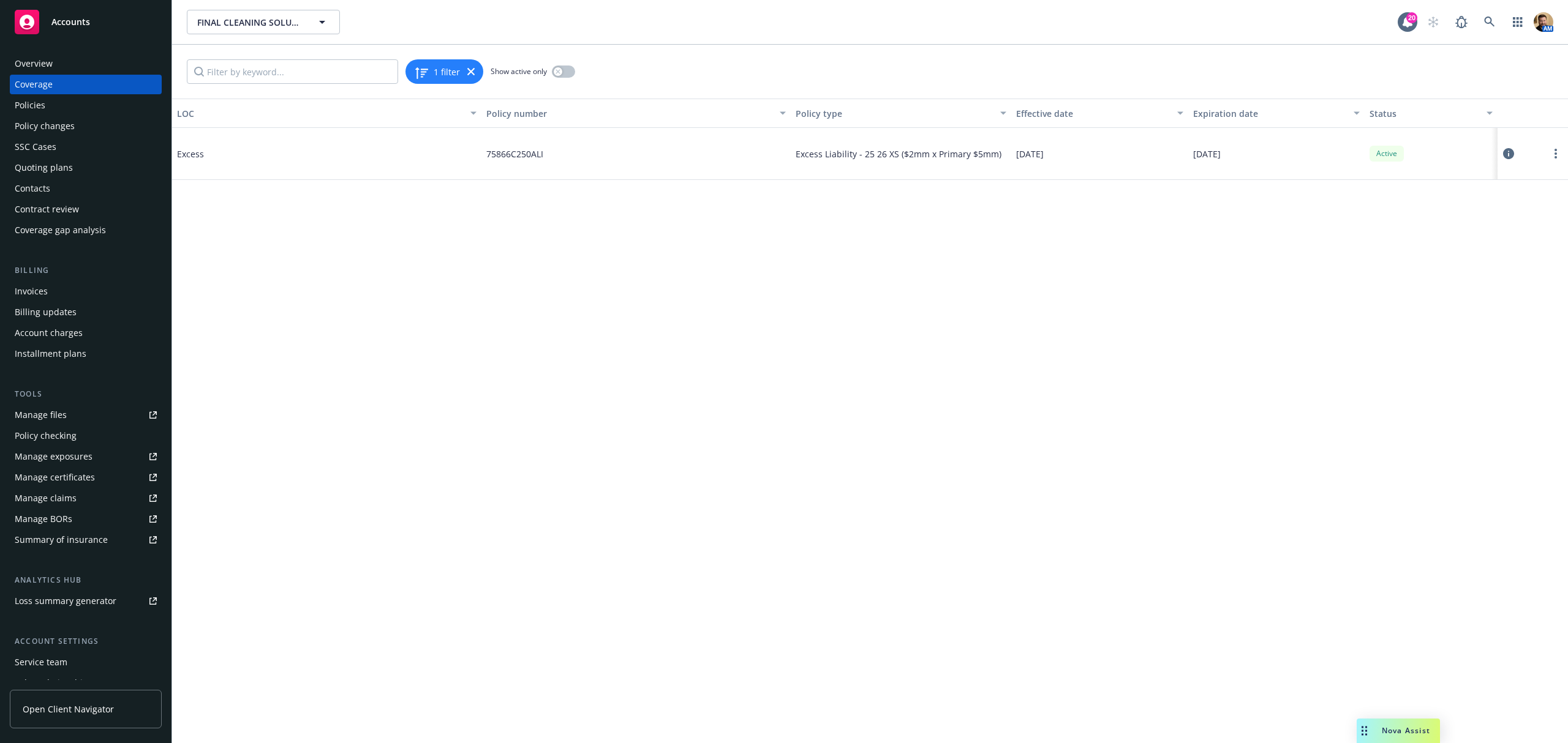
click at [1504, 150] on icon at bounding box center [1509, 154] width 11 height 11
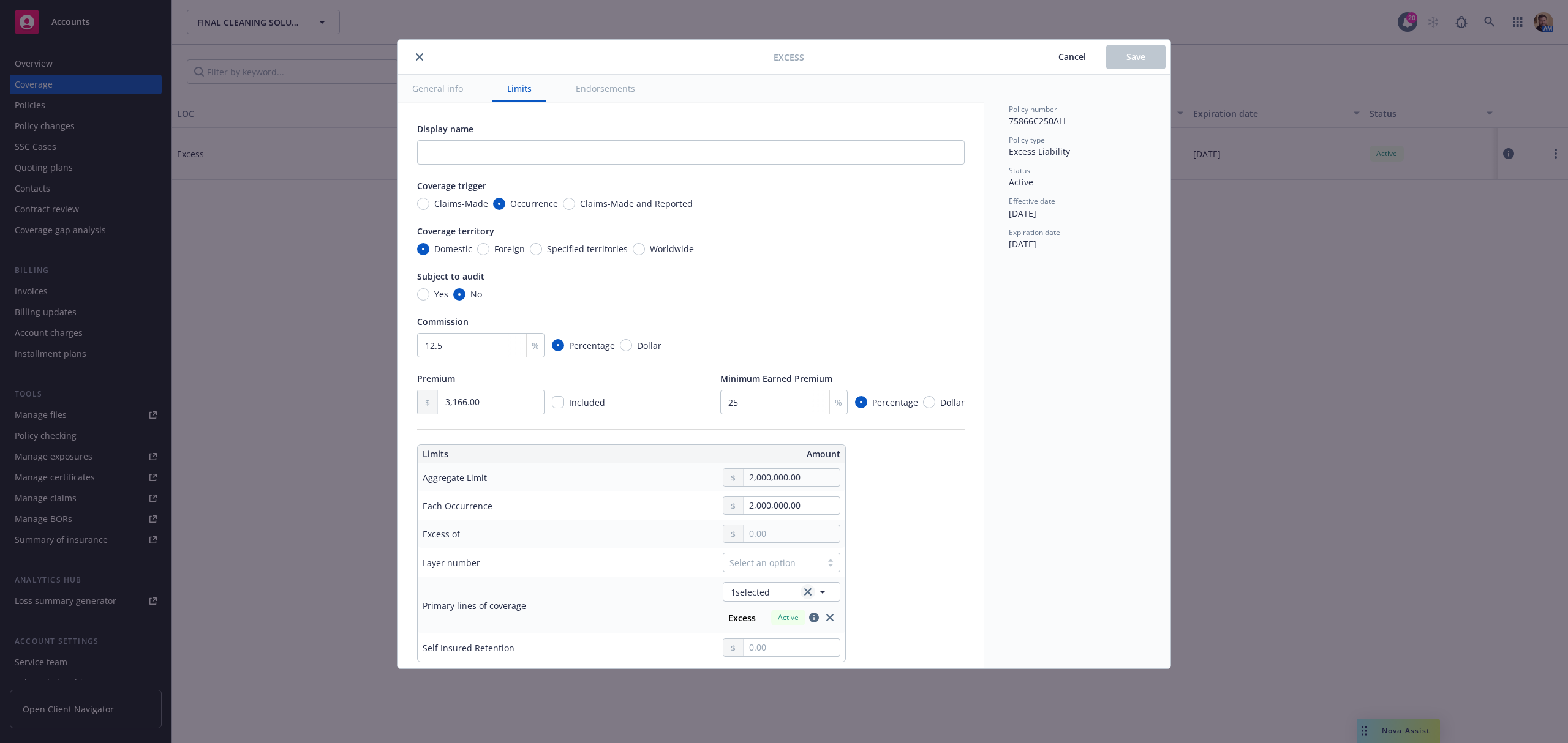
click at [811, 596] on icon "clear selection" at bounding box center [808, 592] width 7 height 7
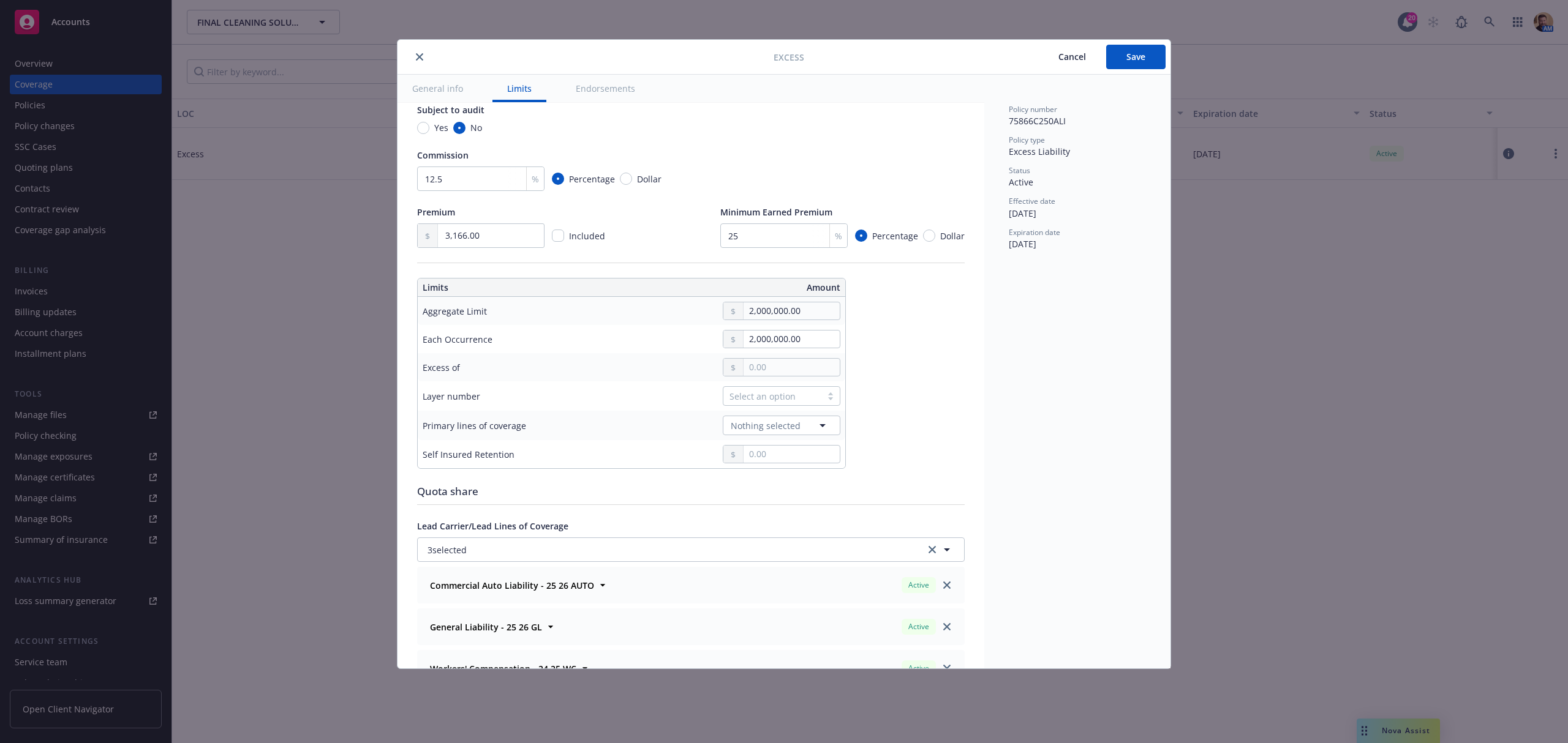
scroll to position [245, 0]
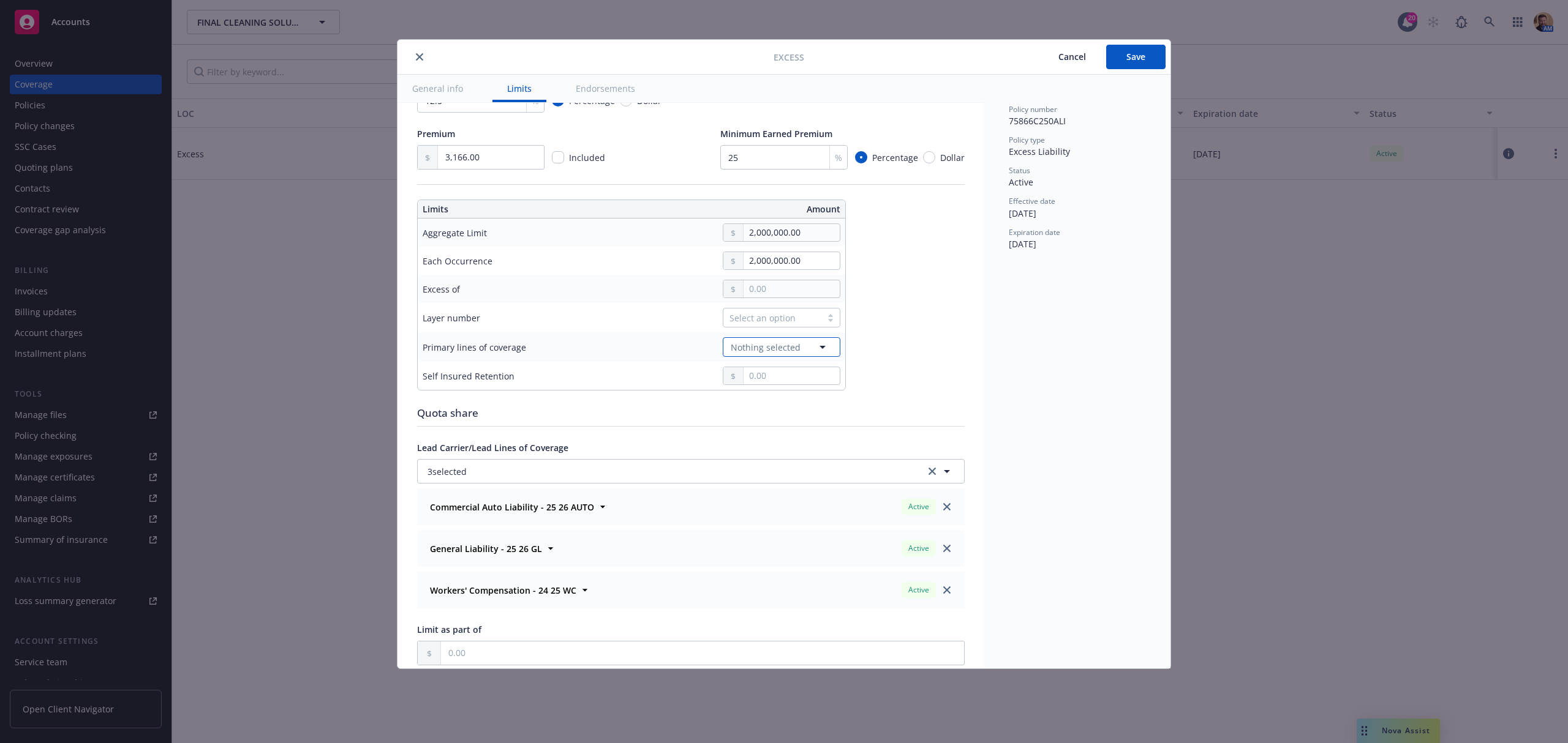
click at [763, 351] on span "Nothing selected" at bounding box center [766, 347] width 70 height 13
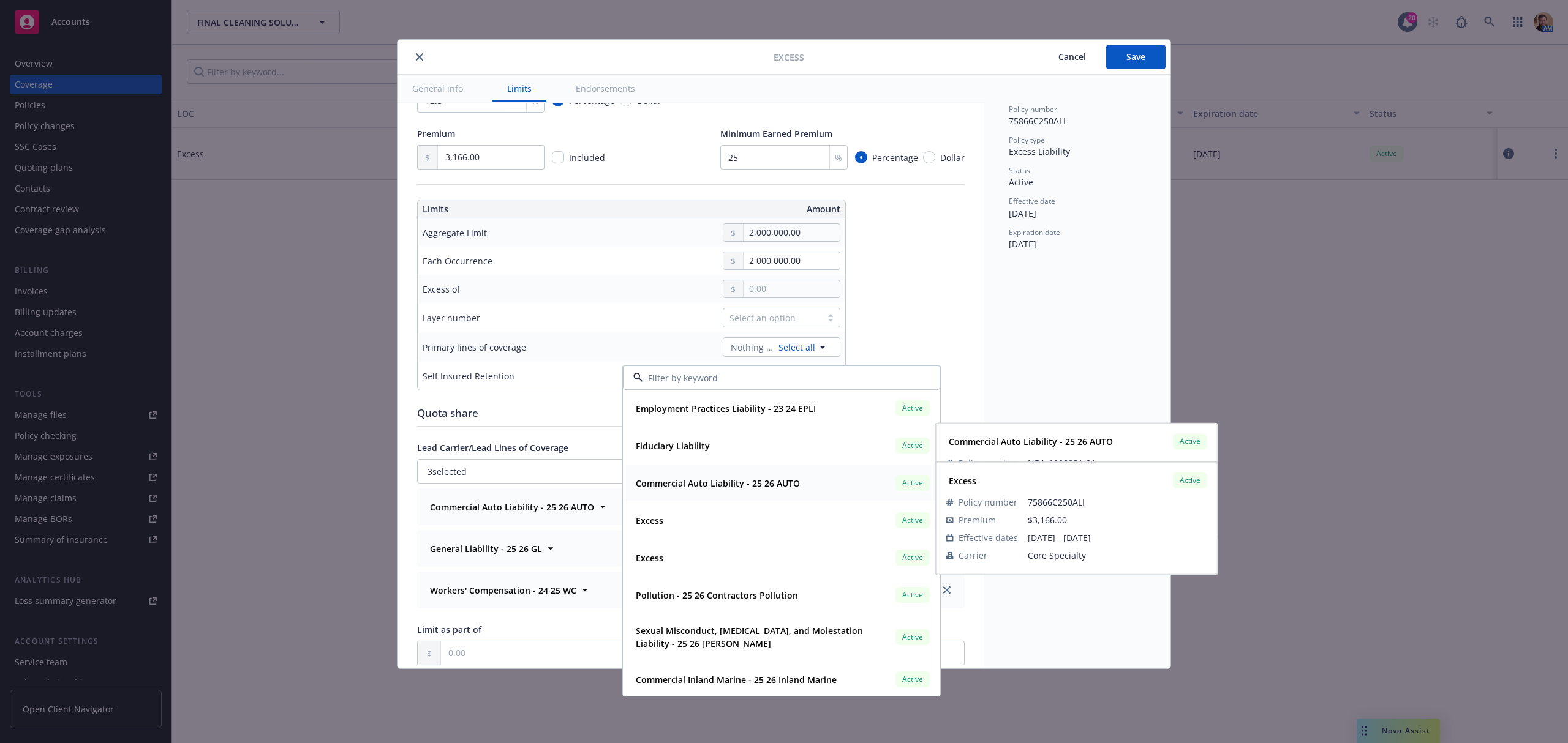
click at [696, 485] on strong "Commercial Auto Liability - 25 26 AUTO" at bounding box center [718, 483] width 164 height 12
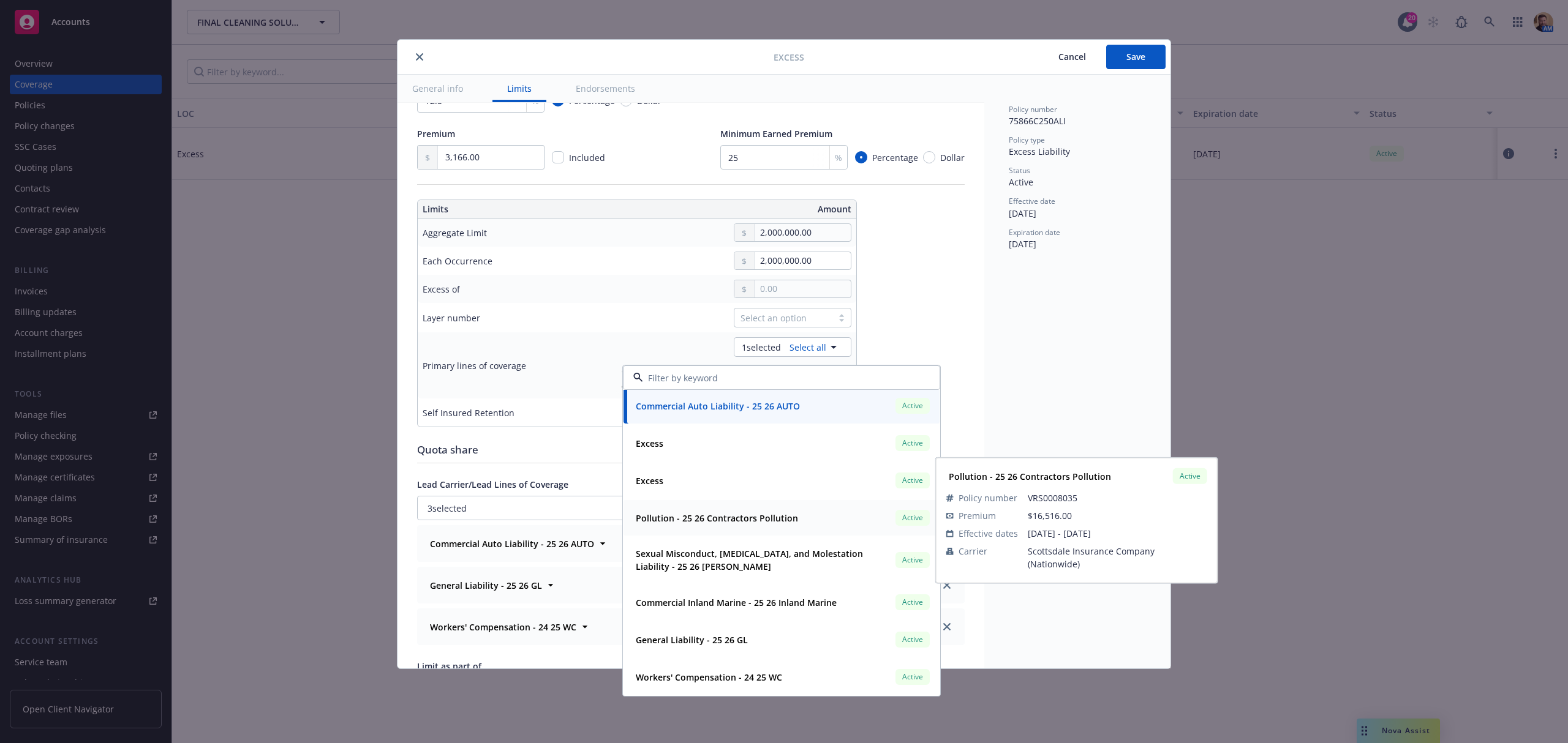
scroll to position [81, 0]
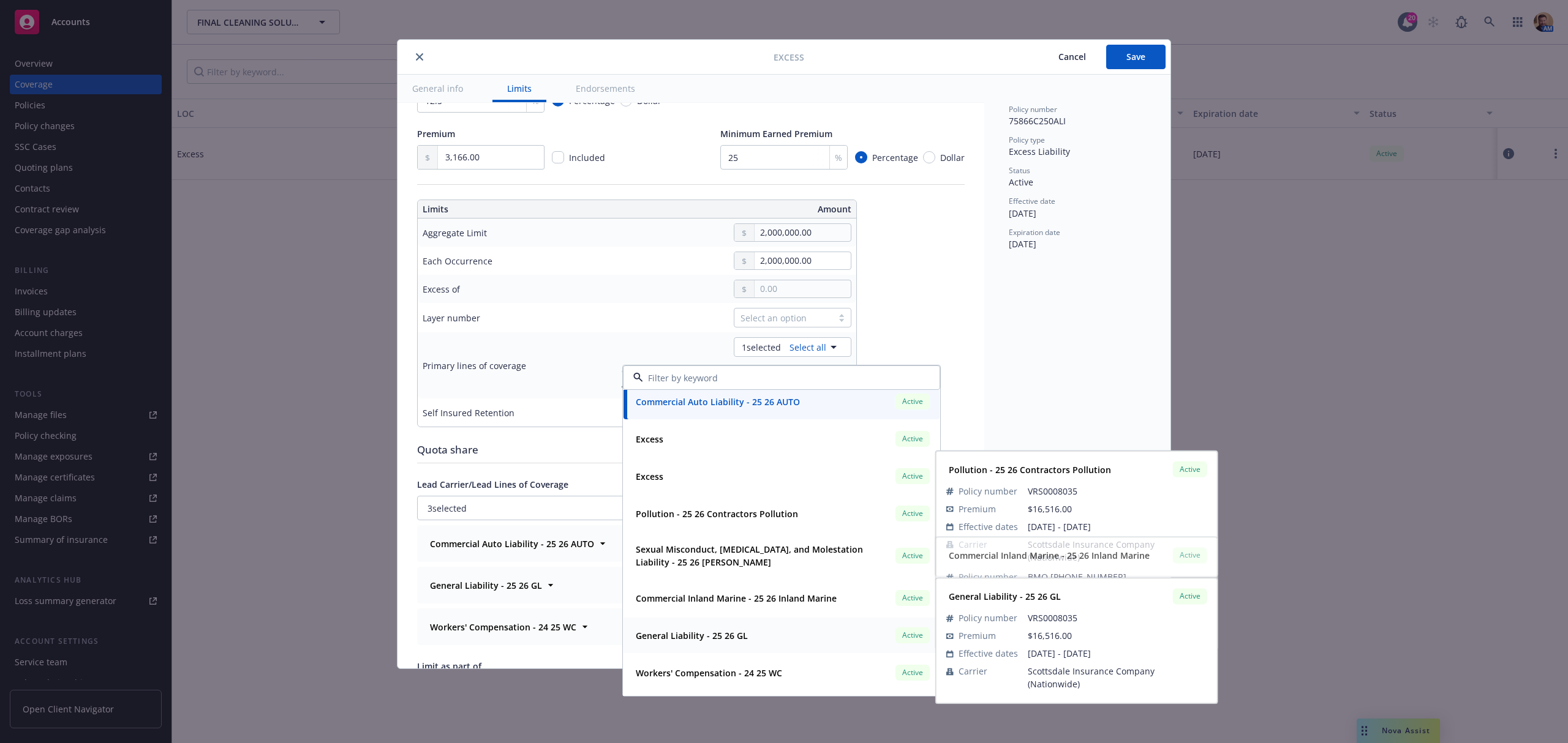
click at [682, 625] on div "General Liability - 25 26 GL Active" at bounding box center [782, 635] width 301 height 21
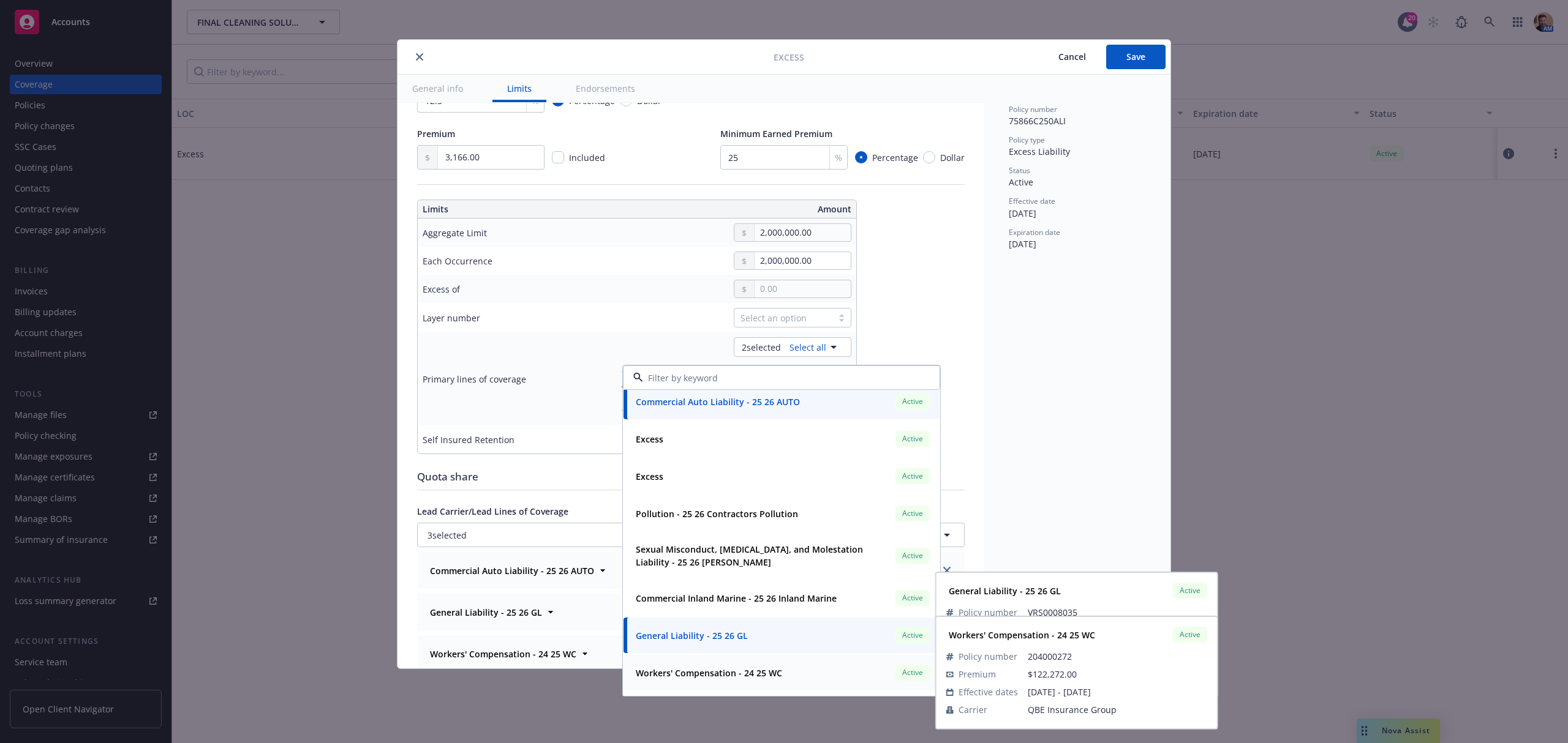
click at [692, 673] on strong "Workers' Compensation - 24 25 WC" at bounding box center [709, 673] width 146 height 12
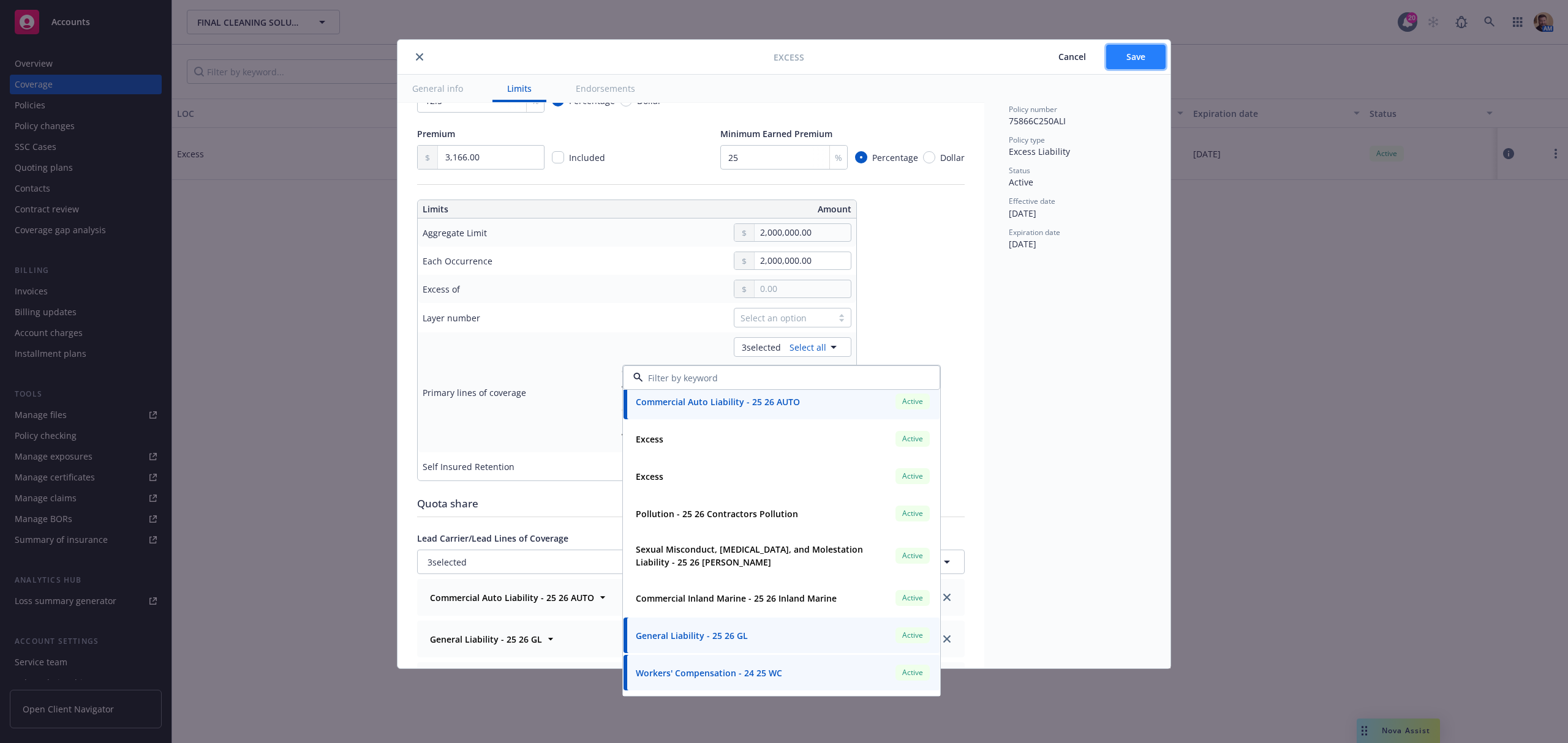
click at [1142, 59] on span "Save" at bounding box center [1136, 56] width 19 height 12
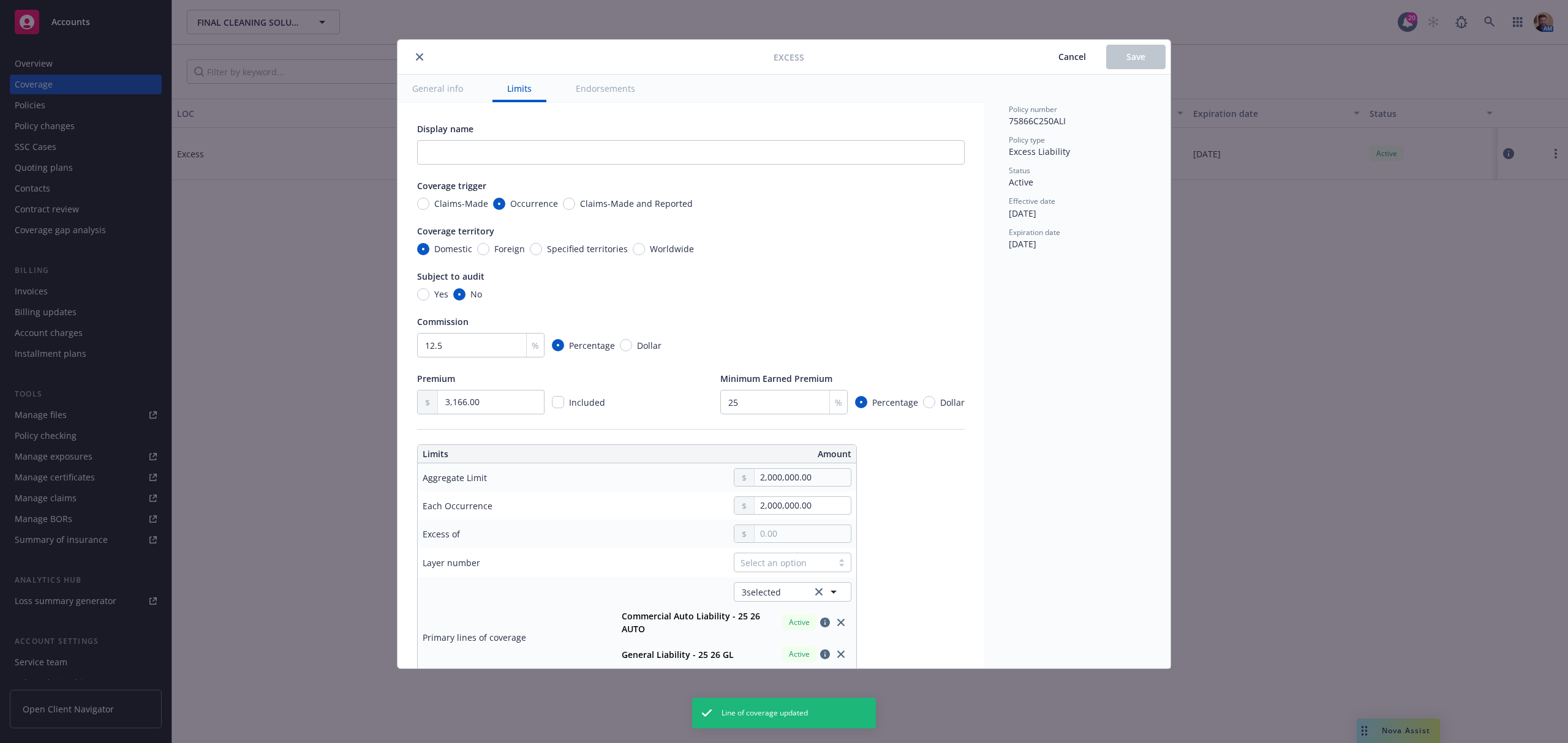
click at [57, 534] on div "Excess Cancel Save General info Limits Endorsements Display name Coverage trigg…" at bounding box center [784, 372] width 1568 height 743
click at [418, 54] on icon "close" at bounding box center [420, 57] width 7 height 7
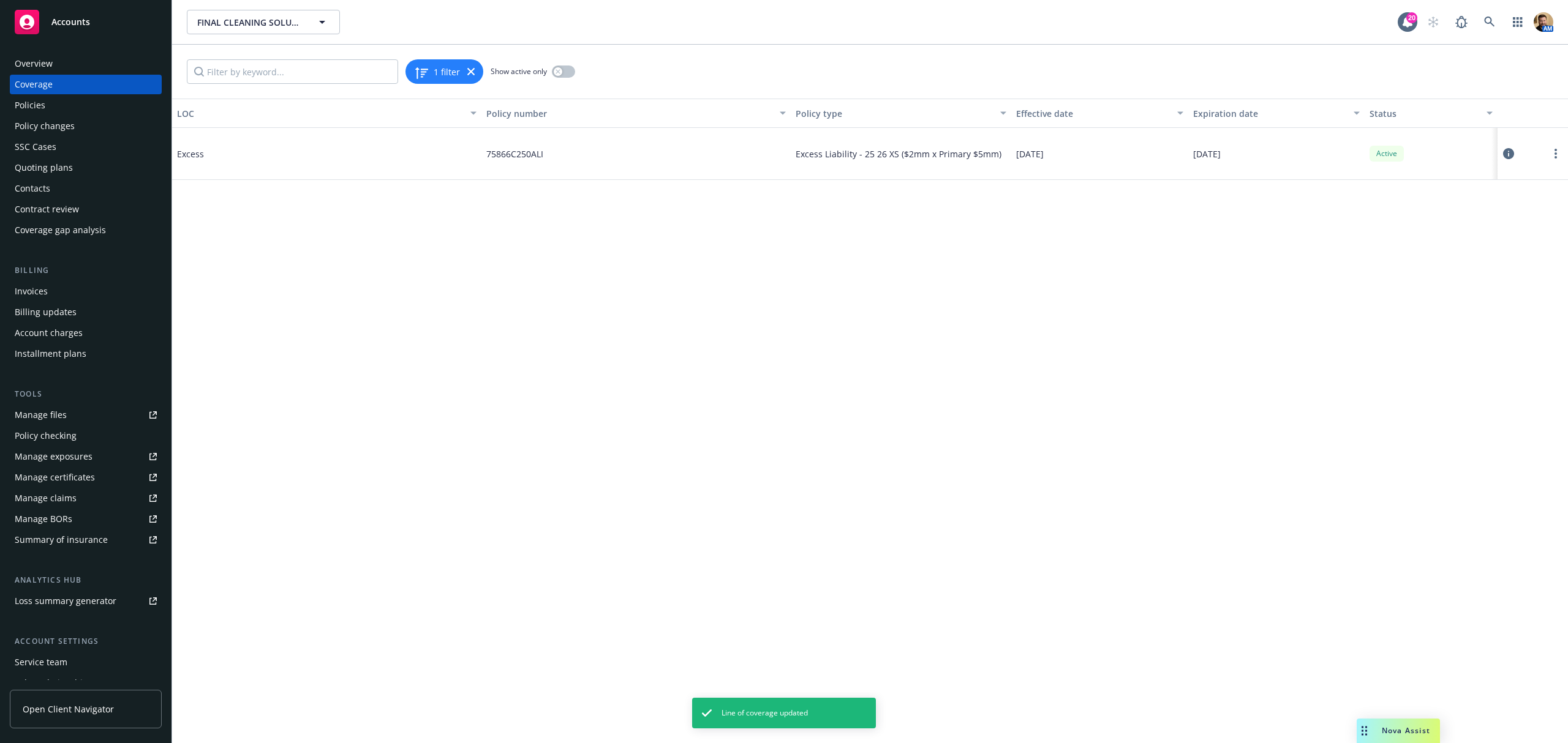
click at [86, 540] on div "Summary of insurance" at bounding box center [61, 539] width 93 height 19
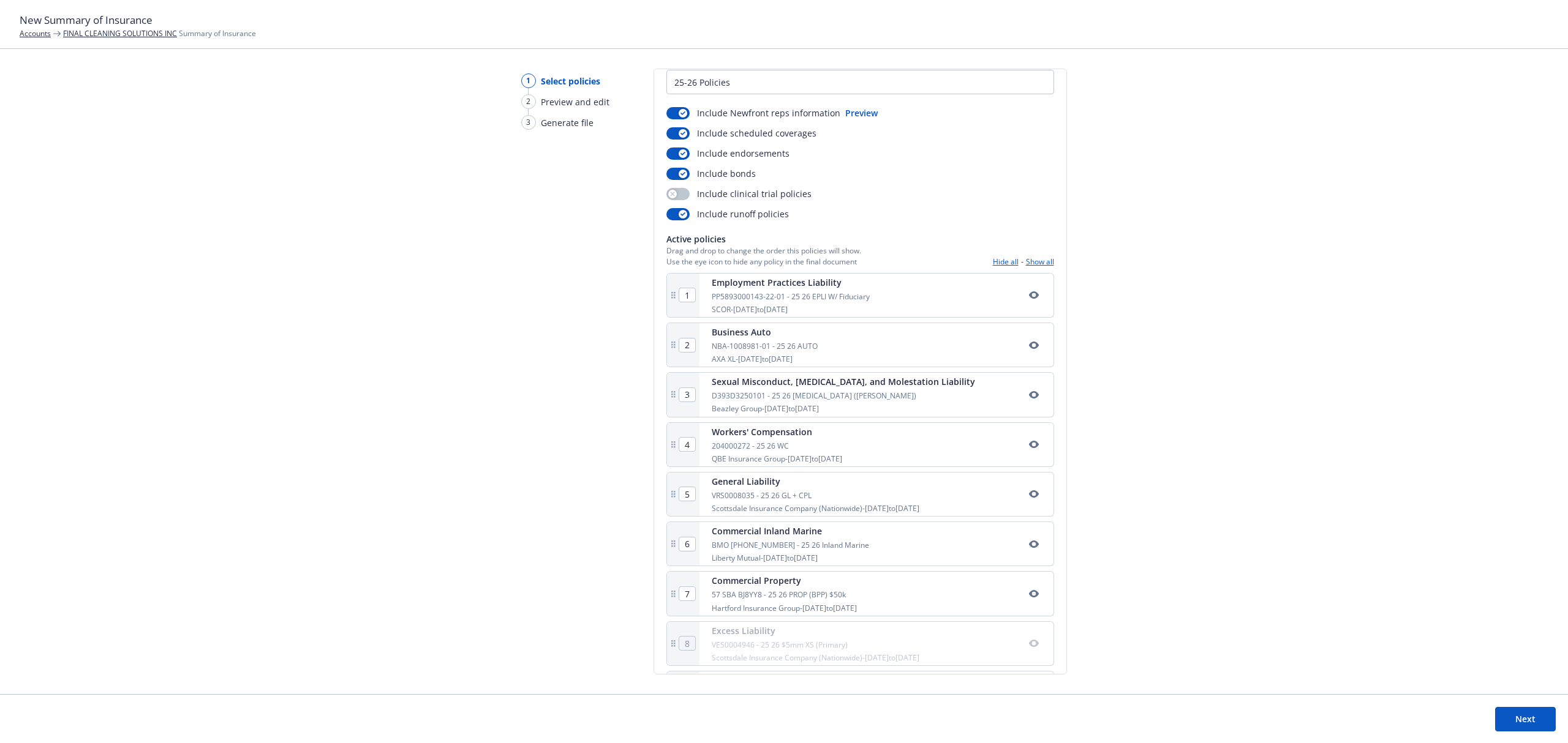
scroll to position [115, 0]
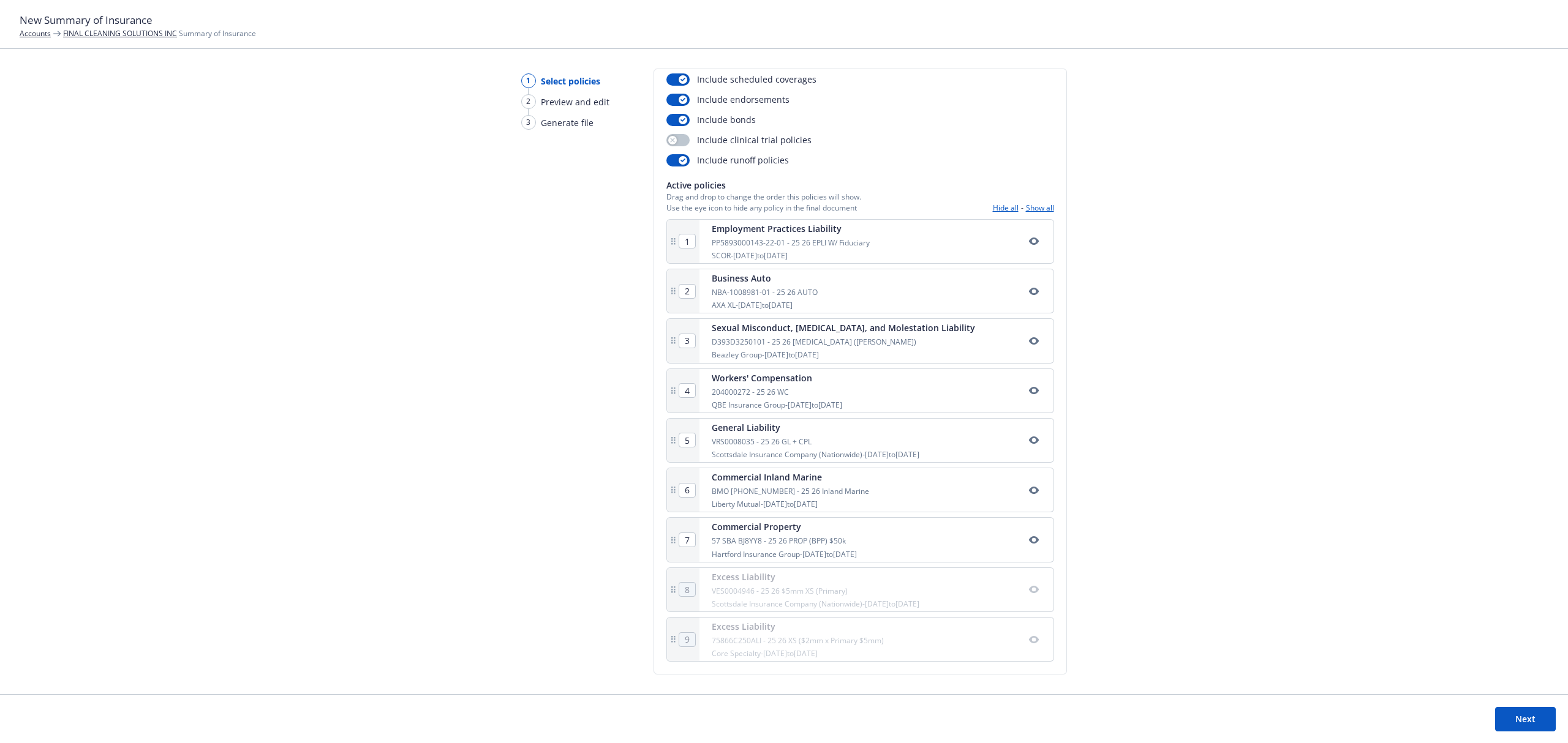
click at [1026, 203] on button "Show all" at bounding box center [1040, 208] width 28 height 11
click at [404, 301] on div "1 Select policies 2 Preview and edit 3 Generate file Select policies SOI title*…" at bounding box center [784, 381] width 1568 height 626
click at [132, 33] on link "FINAL CLEANING SOLUTIONS INC" at bounding box center [120, 33] width 114 height 11
